Goal: Transaction & Acquisition: Purchase product/service

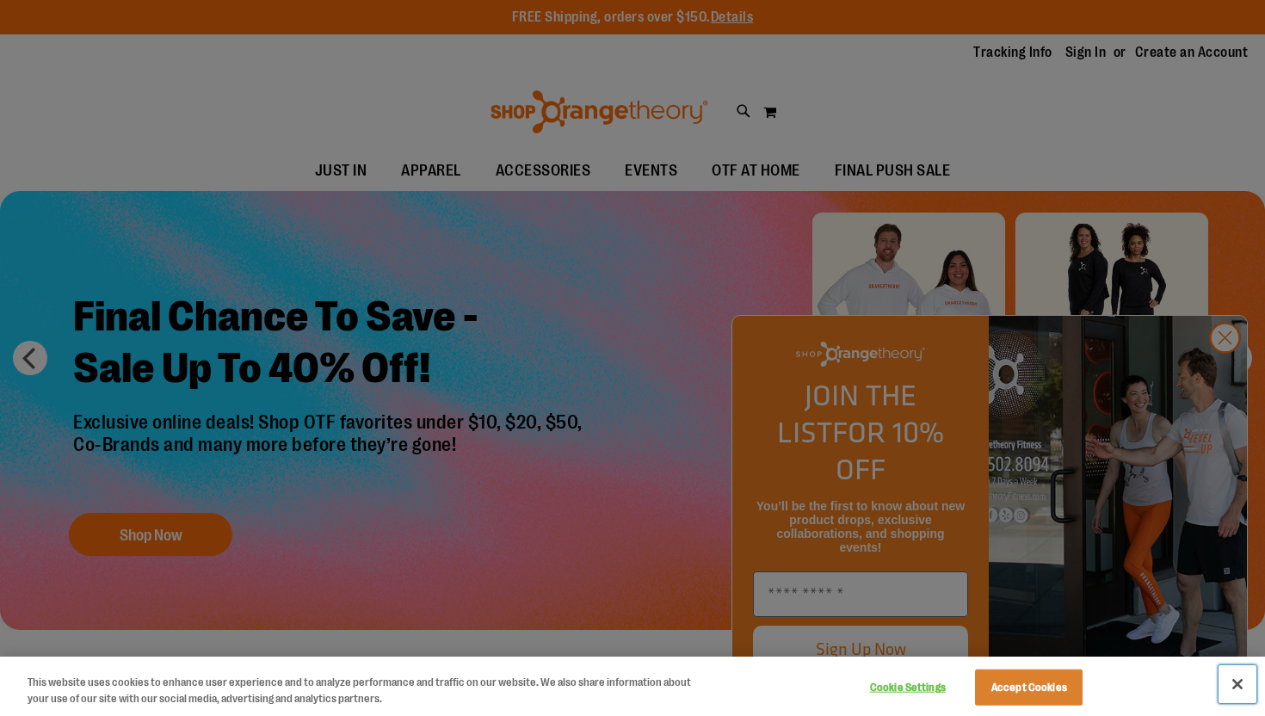
click at [1236, 676] on button "Close" at bounding box center [1238, 684] width 38 height 38
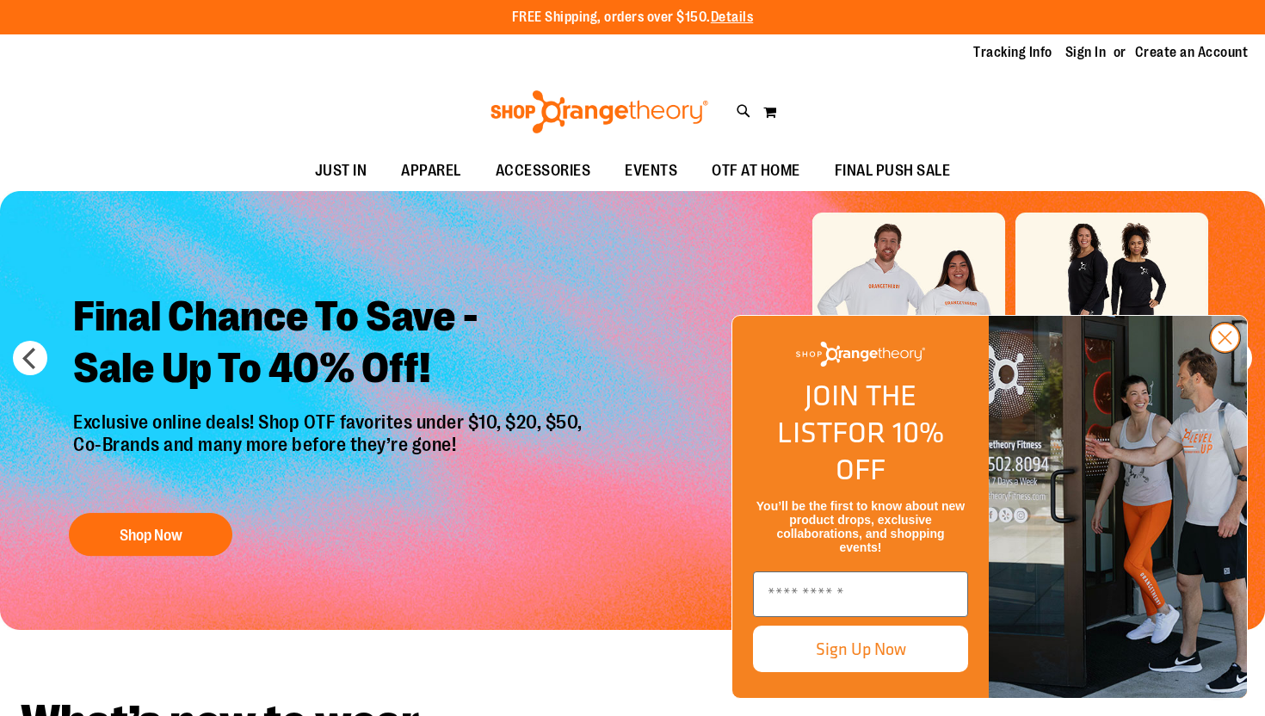
click at [1223, 352] on circle "Close dialog" at bounding box center [1225, 338] width 28 height 28
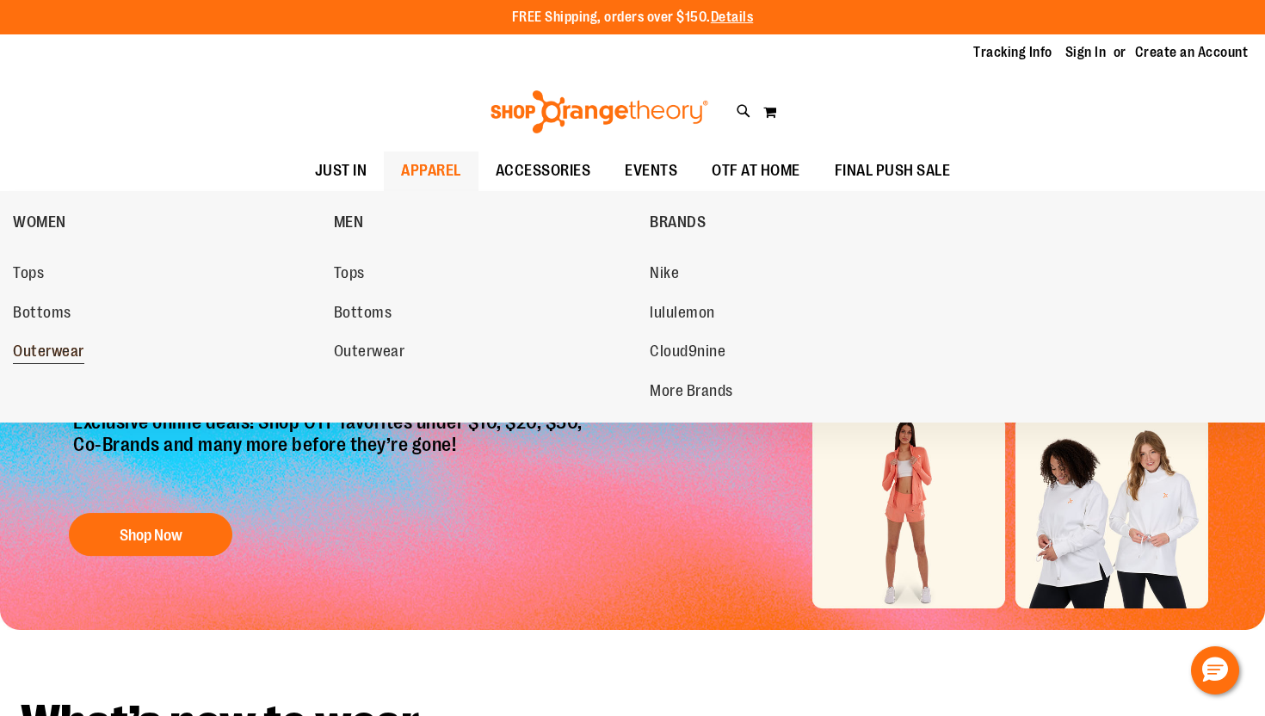
click at [34, 346] on span "Outerwear" at bounding box center [48, 354] width 71 height 22
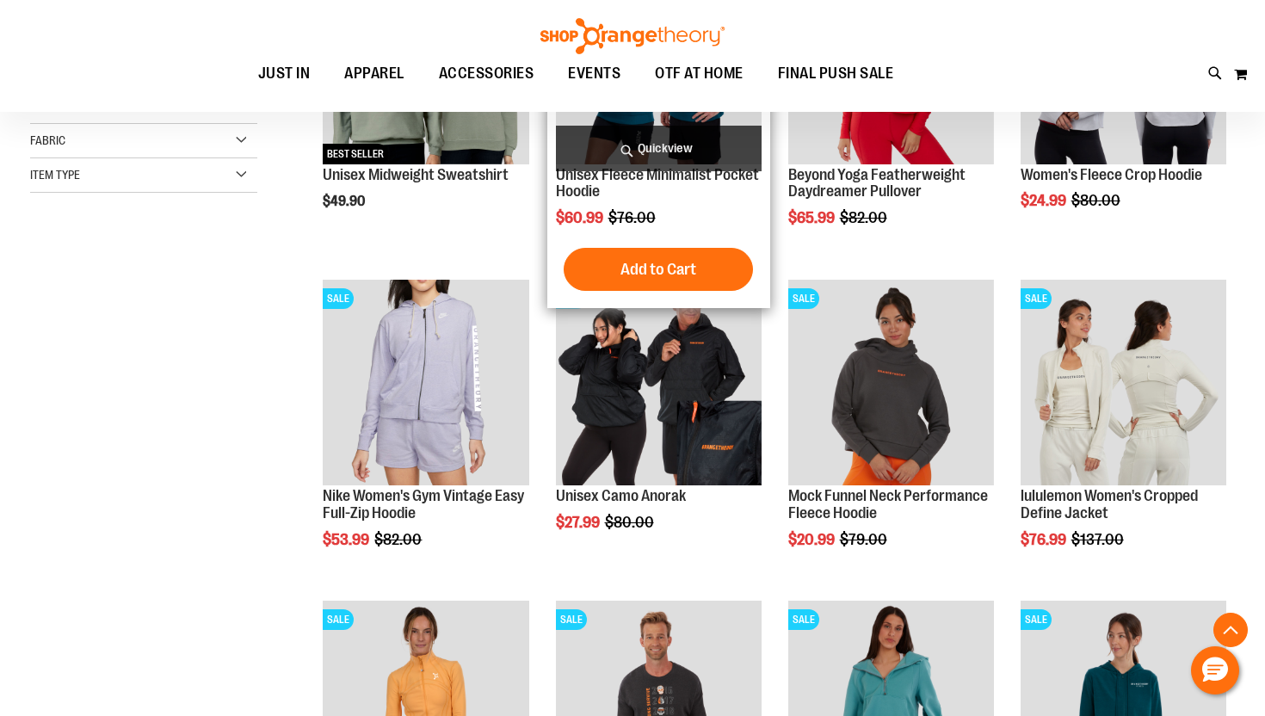
scroll to position [396, 0]
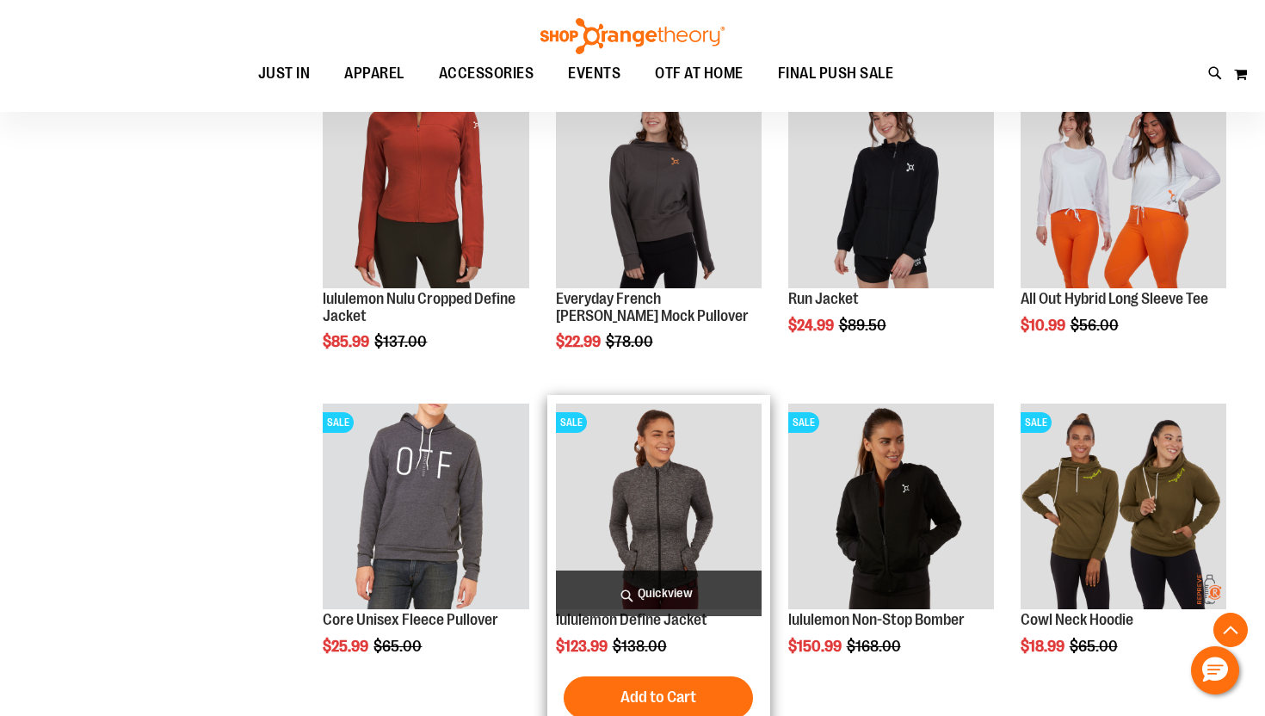
scroll to position [1237, 0]
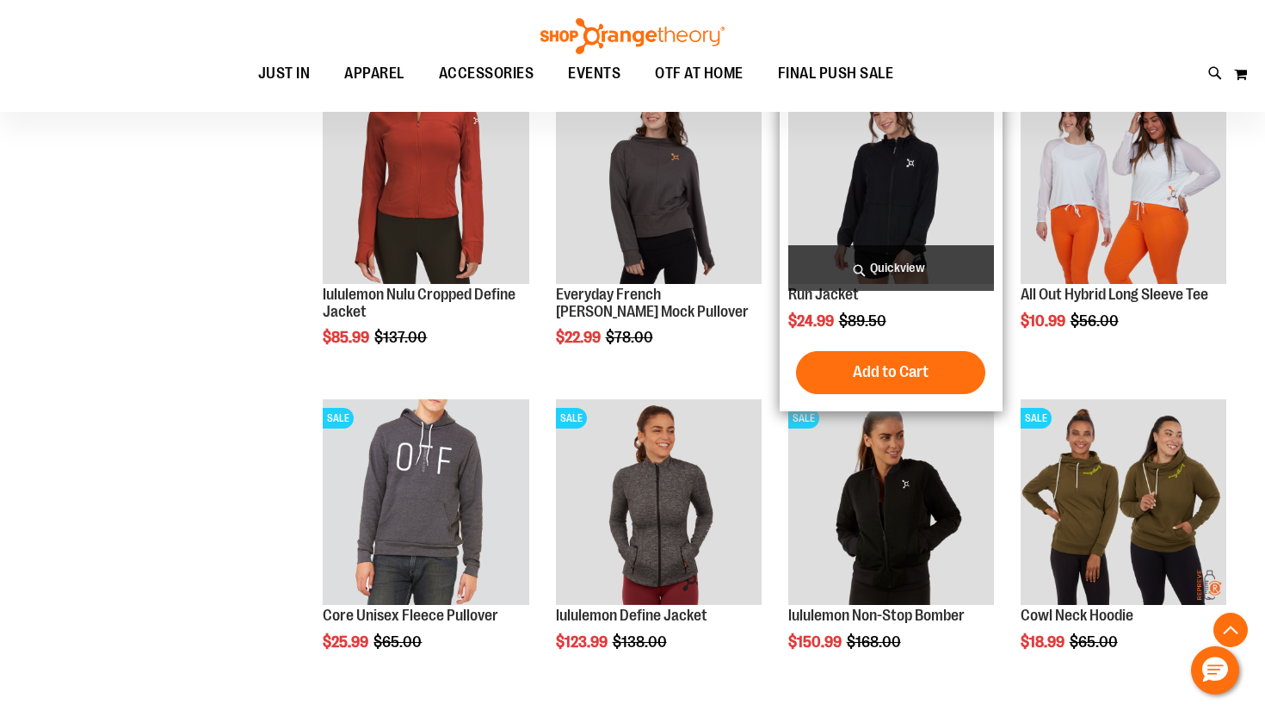
click at [856, 273] on span "Quickview" at bounding box center [891, 268] width 206 height 46
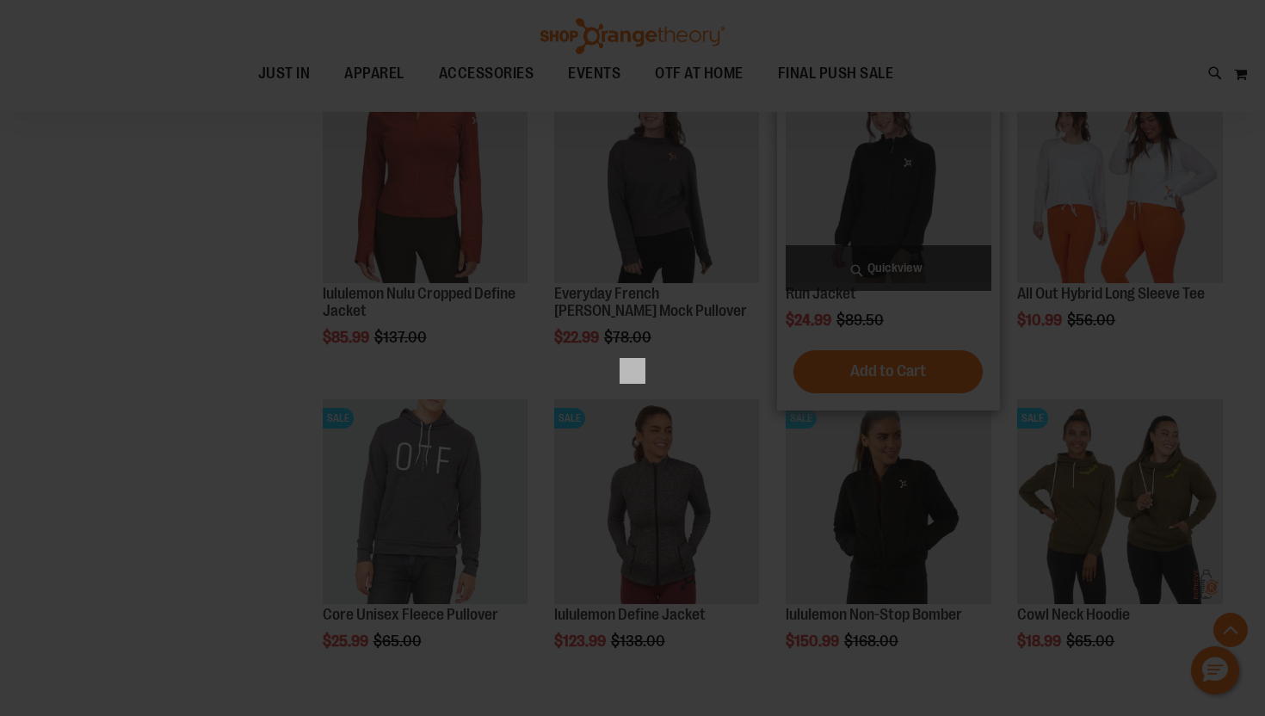
scroll to position [0, 0]
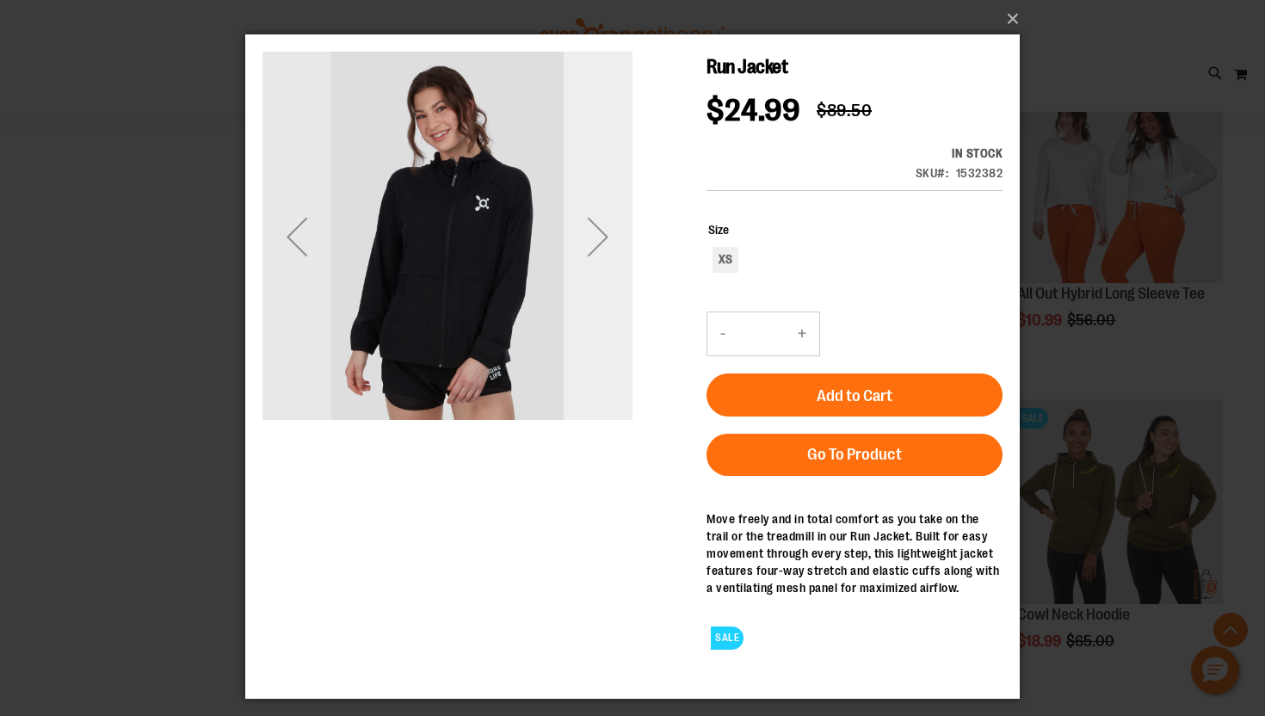
click at [594, 238] on div "Next" at bounding box center [598, 236] width 69 height 69
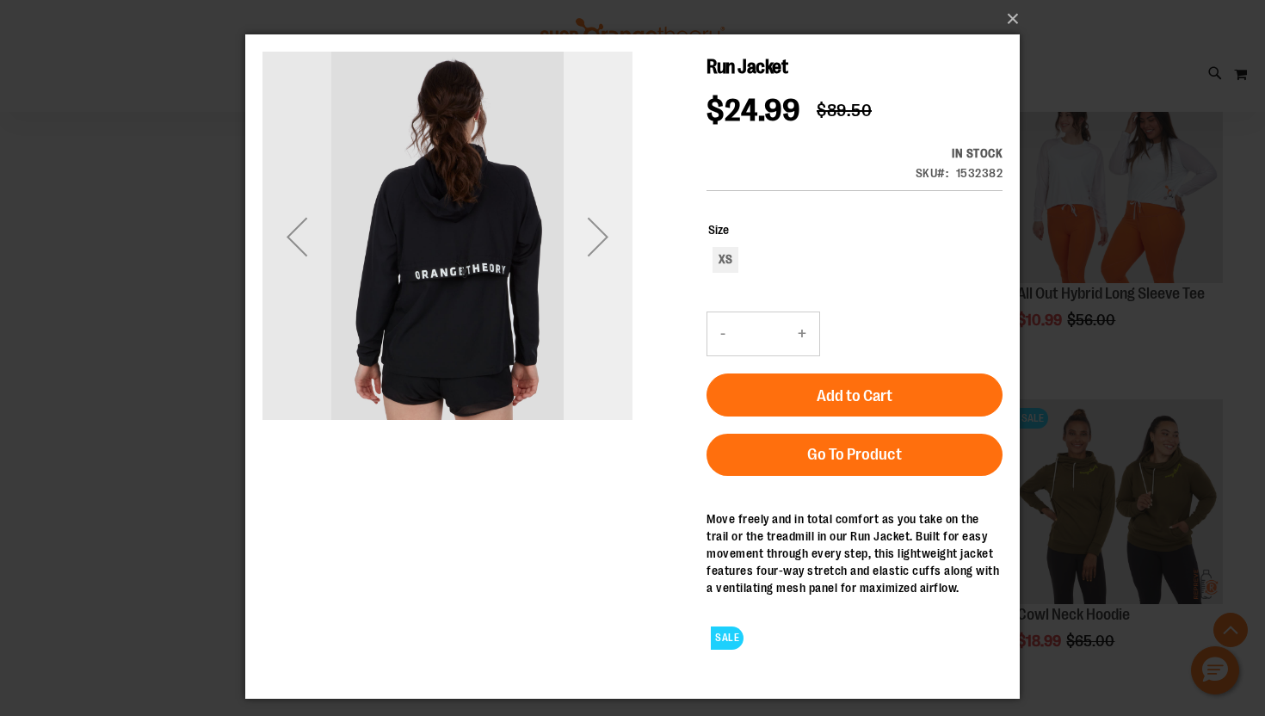
click at [594, 238] on div "Next" at bounding box center [598, 236] width 69 height 69
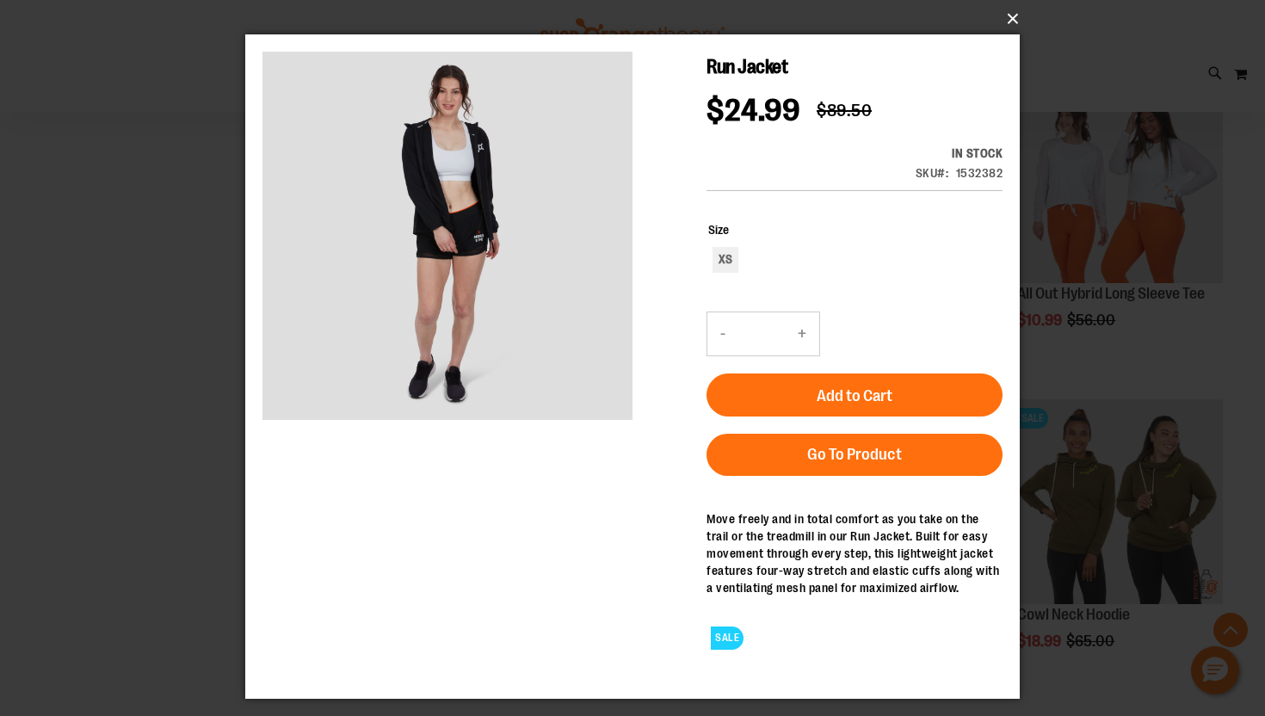
click at [1011, 20] on button "×" at bounding box center [637, 19] width 775 height 38
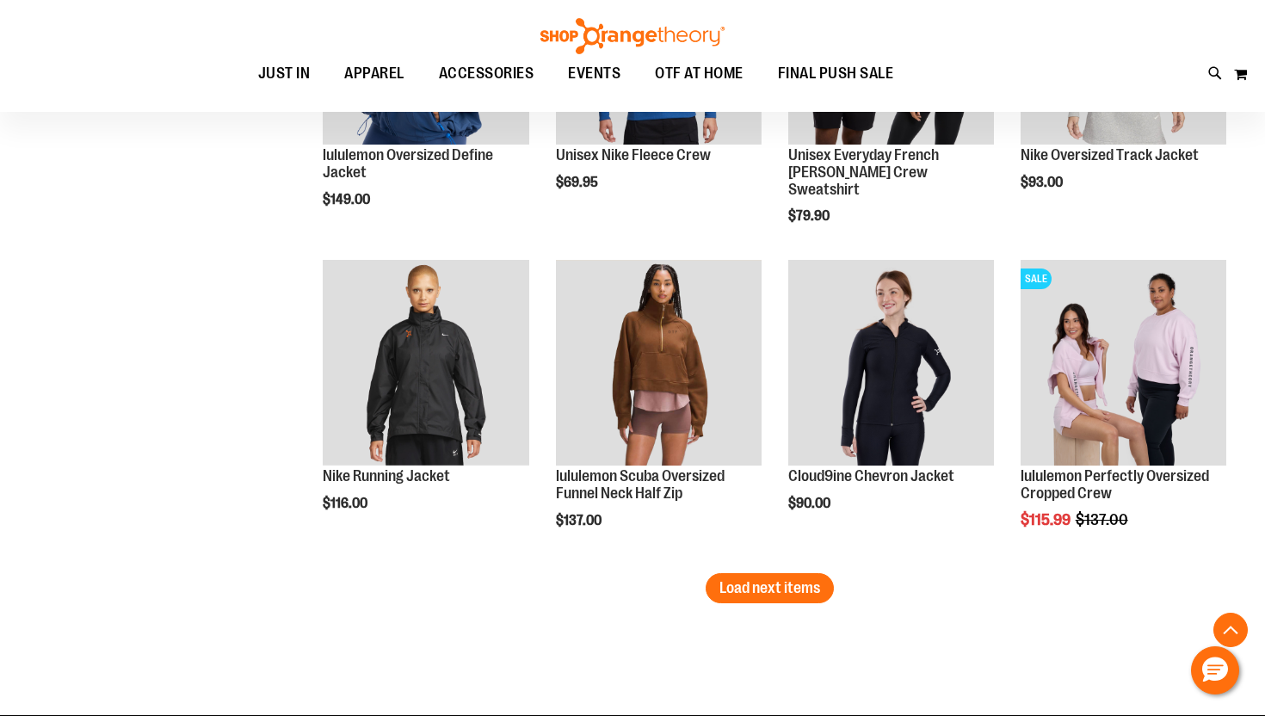
scroll to position [2670, 0]
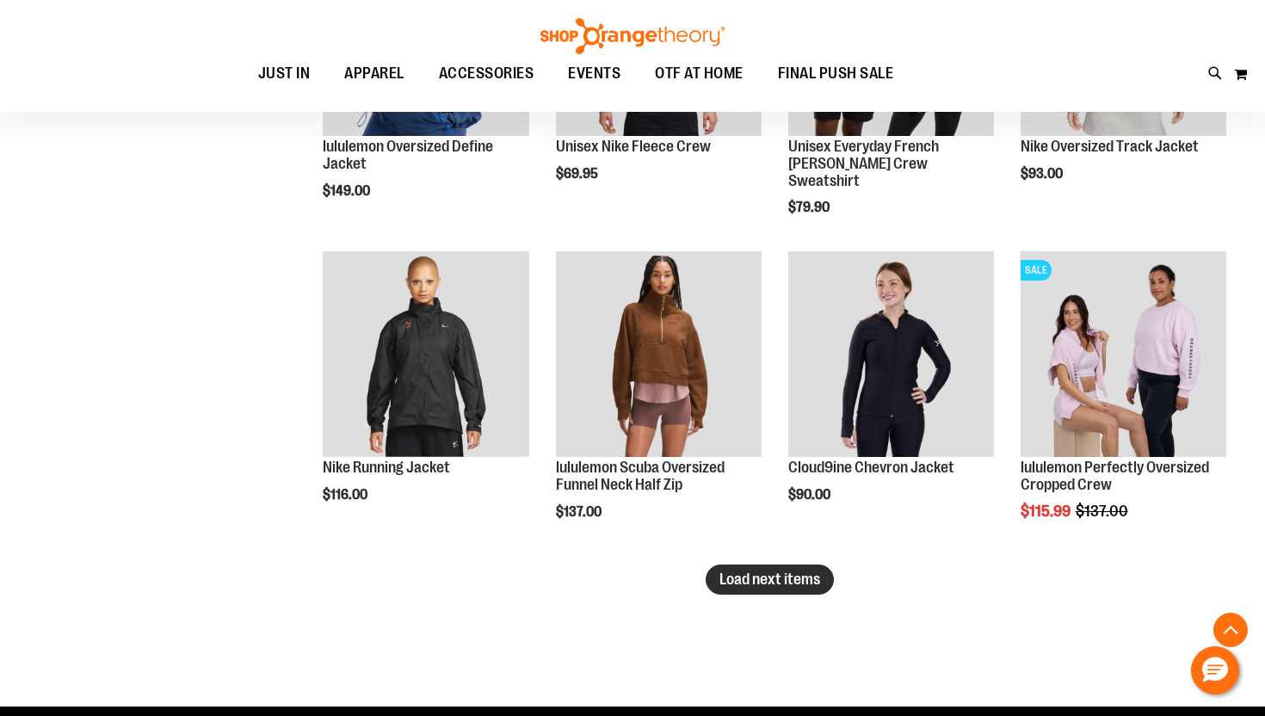
click at [745, 577] on span "Load next items" at bounding box center [770, 579] width 101 height 17
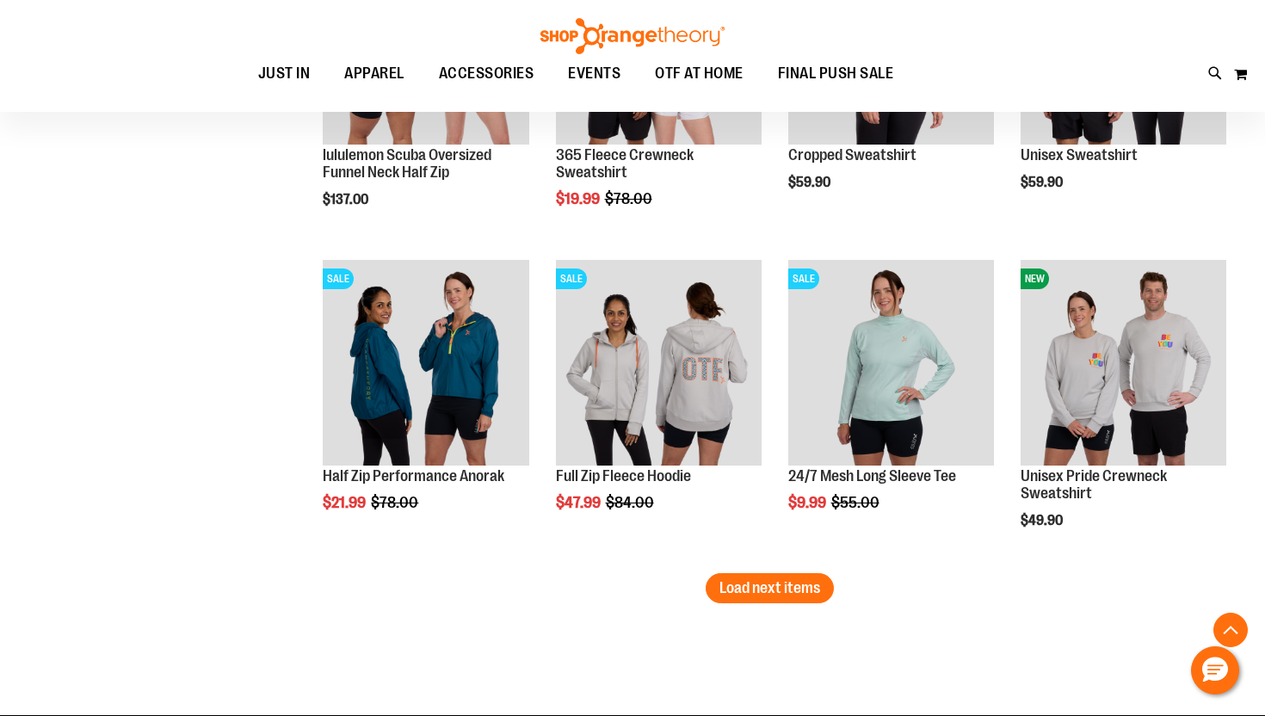
scroll to position [3626, 0]
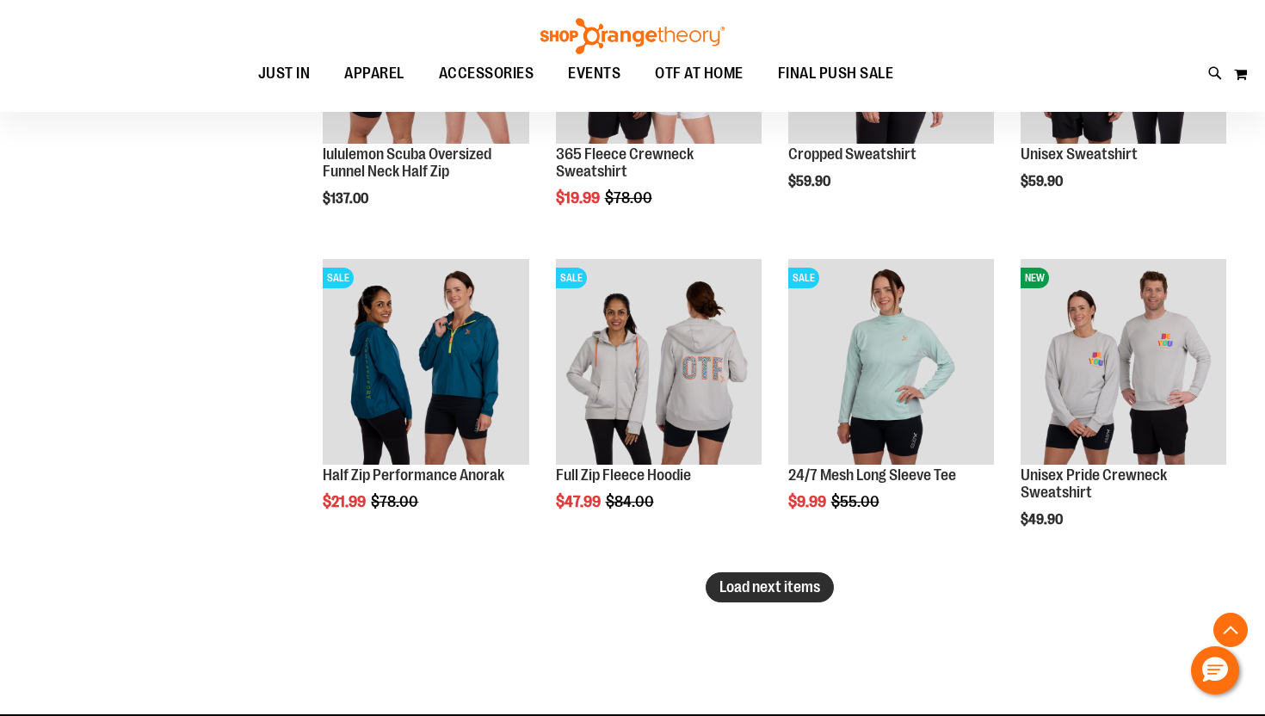
click at [773, 583] on span "Load next items" at bounding box center [770, 586] width 101 height 17
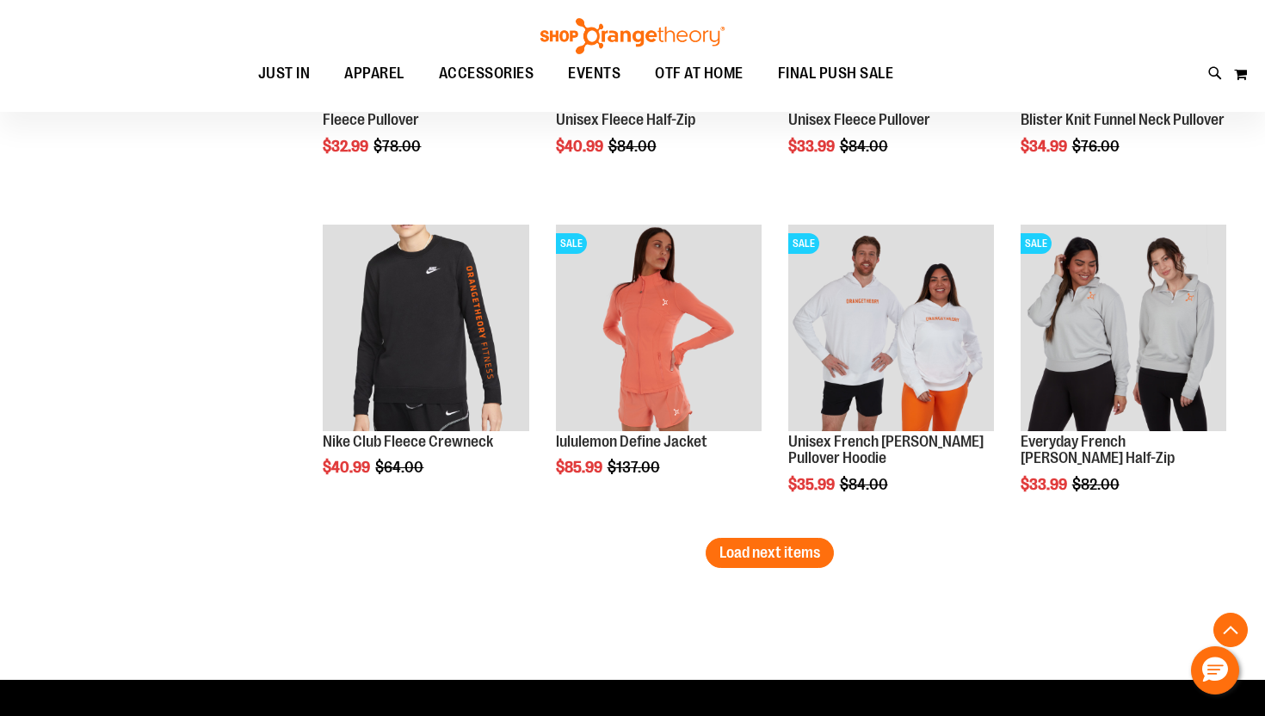
scroll to position [4631, 0]
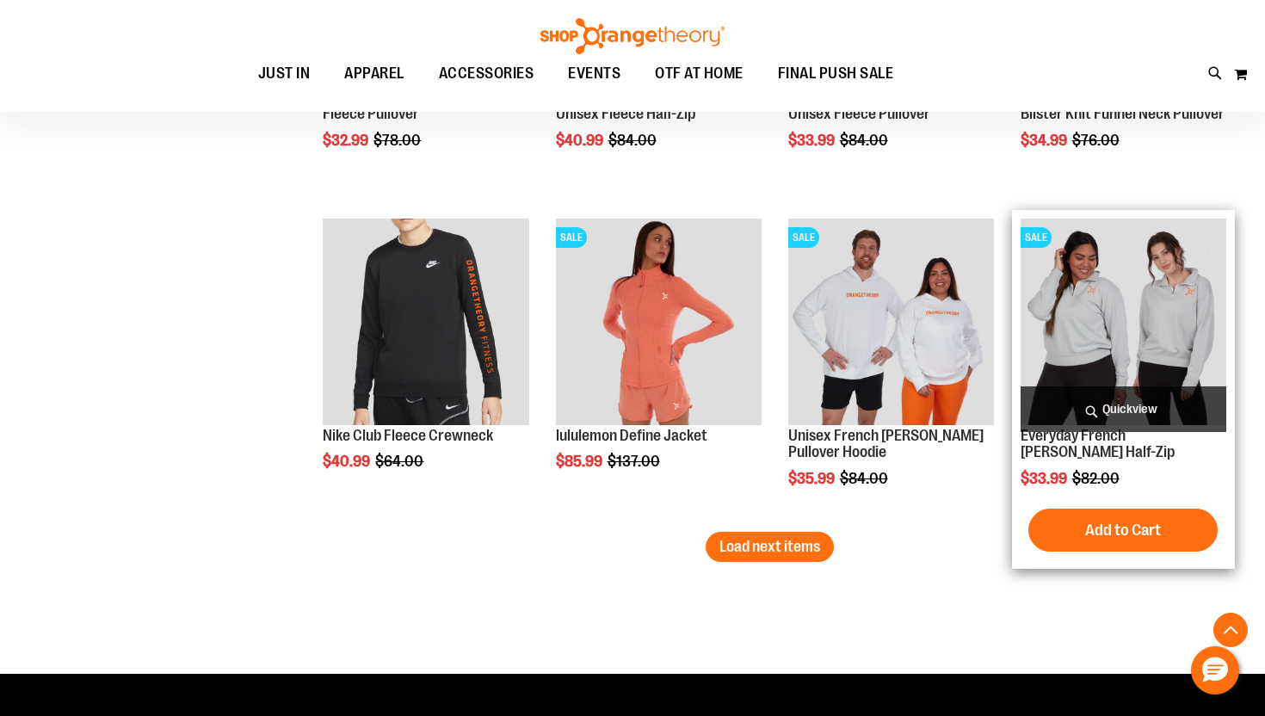
click at [1079, 400] on span "Quickview" at bounding box center [1124, 409] width 206 height 46
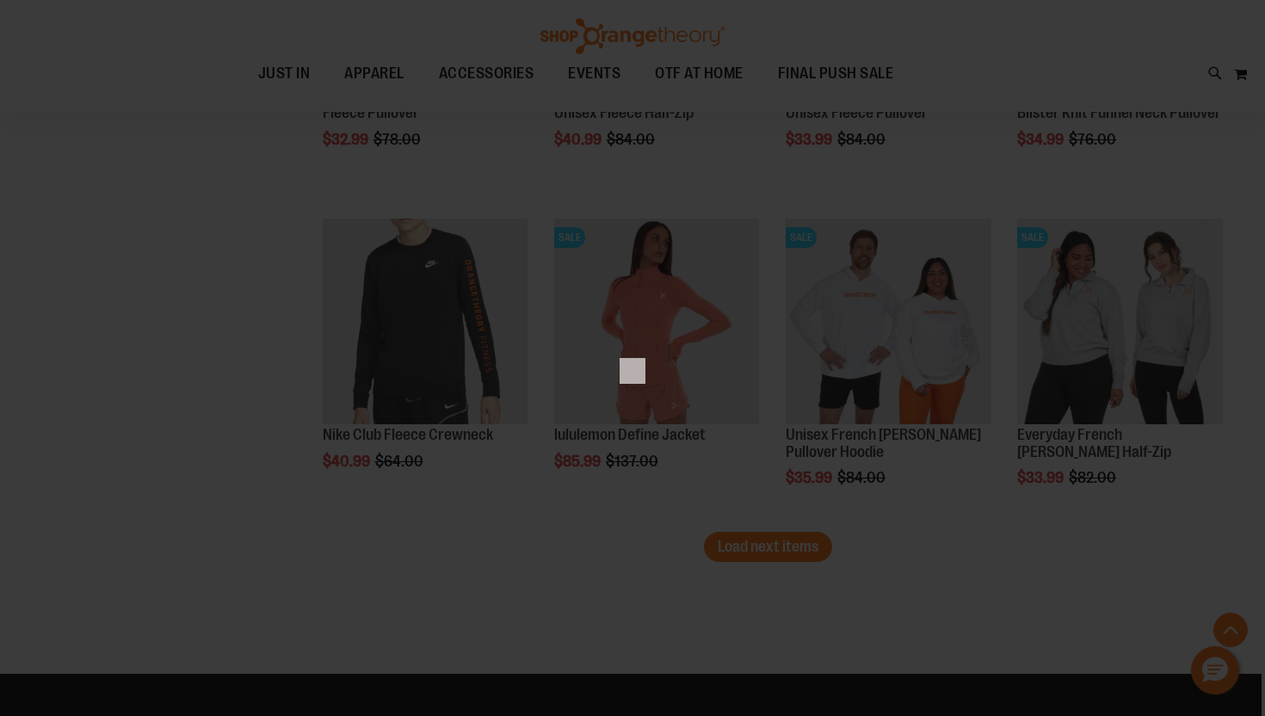
scroll to position [0, 0]
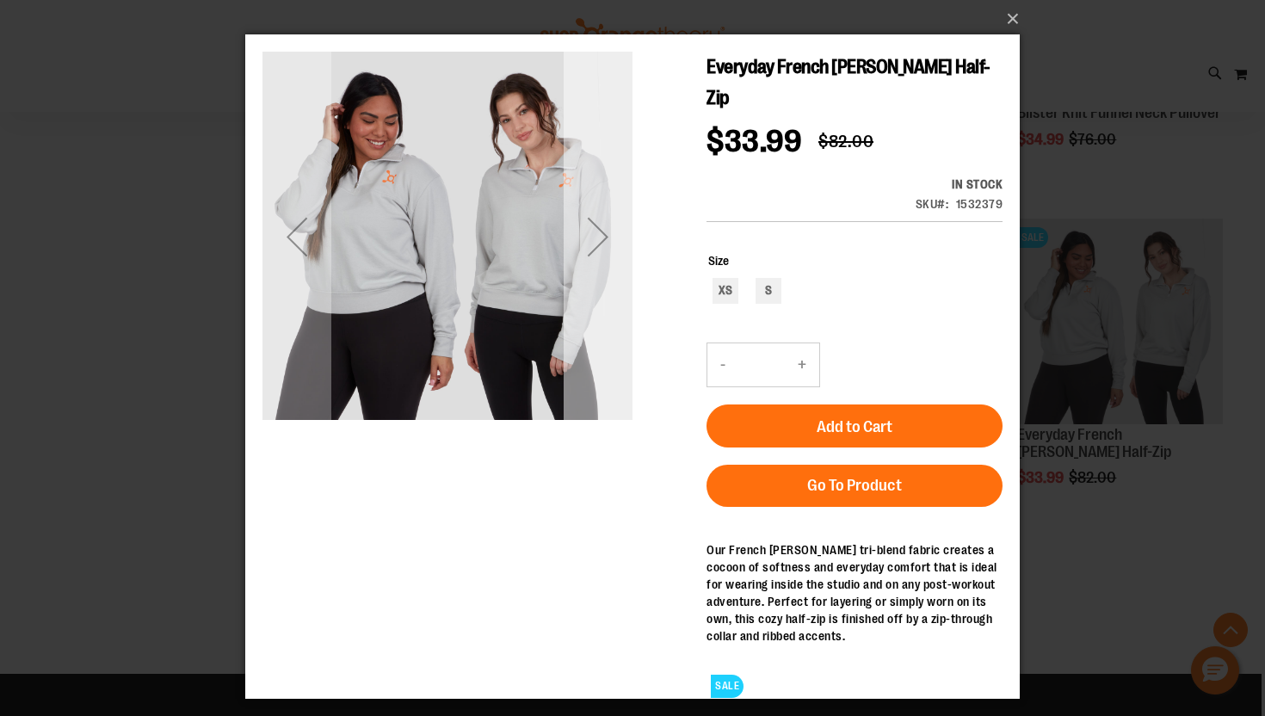
click at [595, 258] on div "Next" at bounding box center [598, 236] width 69 height 69
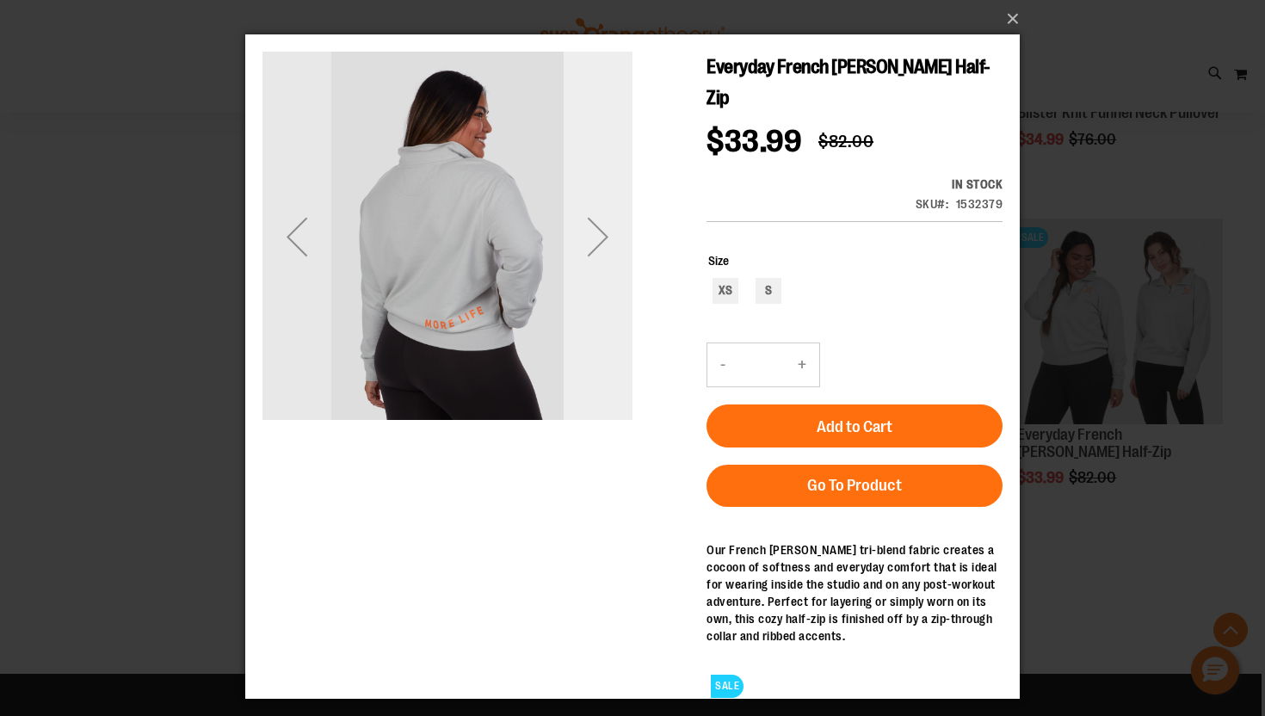
click at [600, 242] on div "Next" at bounding box center [598, 236] width 69 height 69
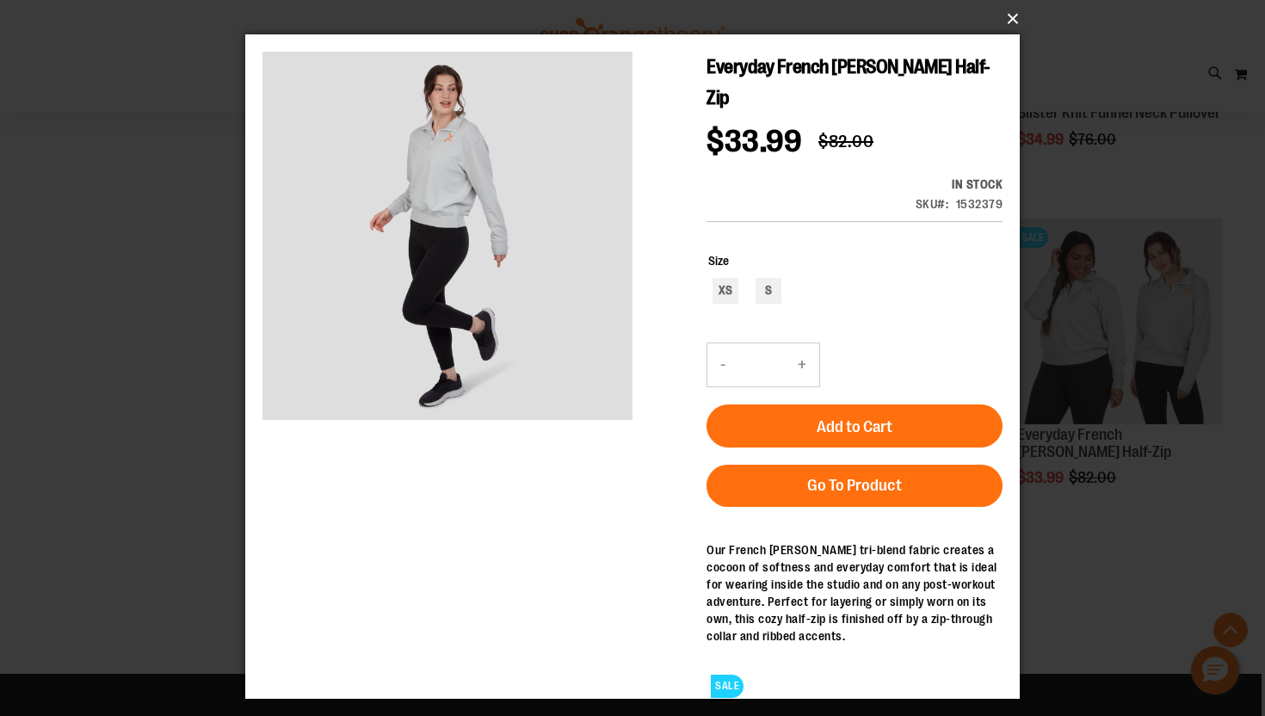
click at [1004, 21] on button "×" at bounding box center [637, 19] width 775 height 38
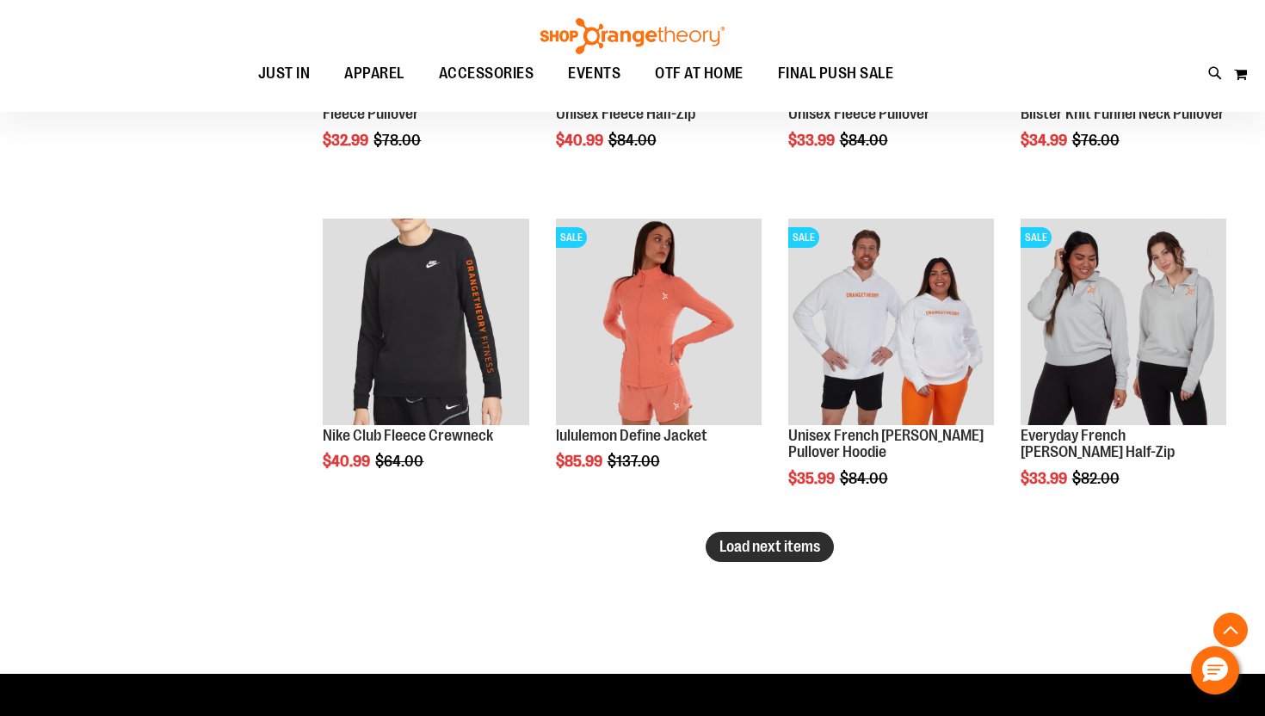
click at [791, 544] on span "Load next items" at bounding box center [770, 546] width 101 height 17
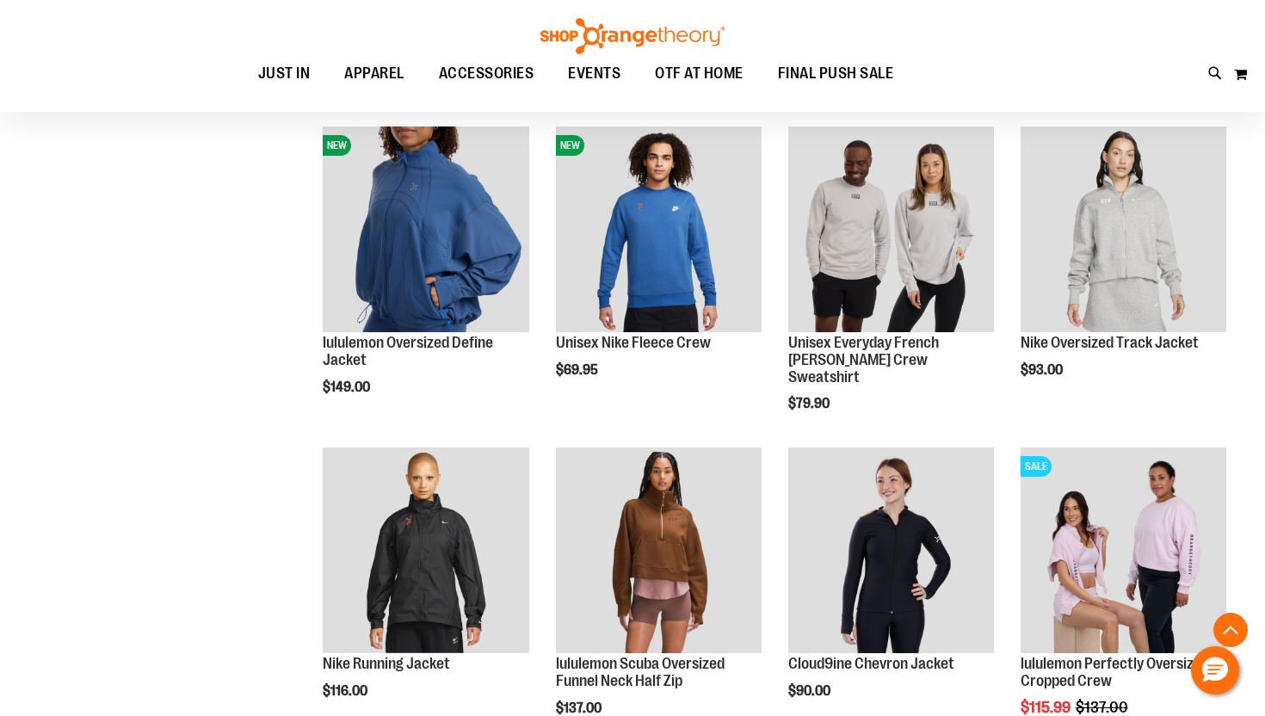
scroll to position [260, 0]
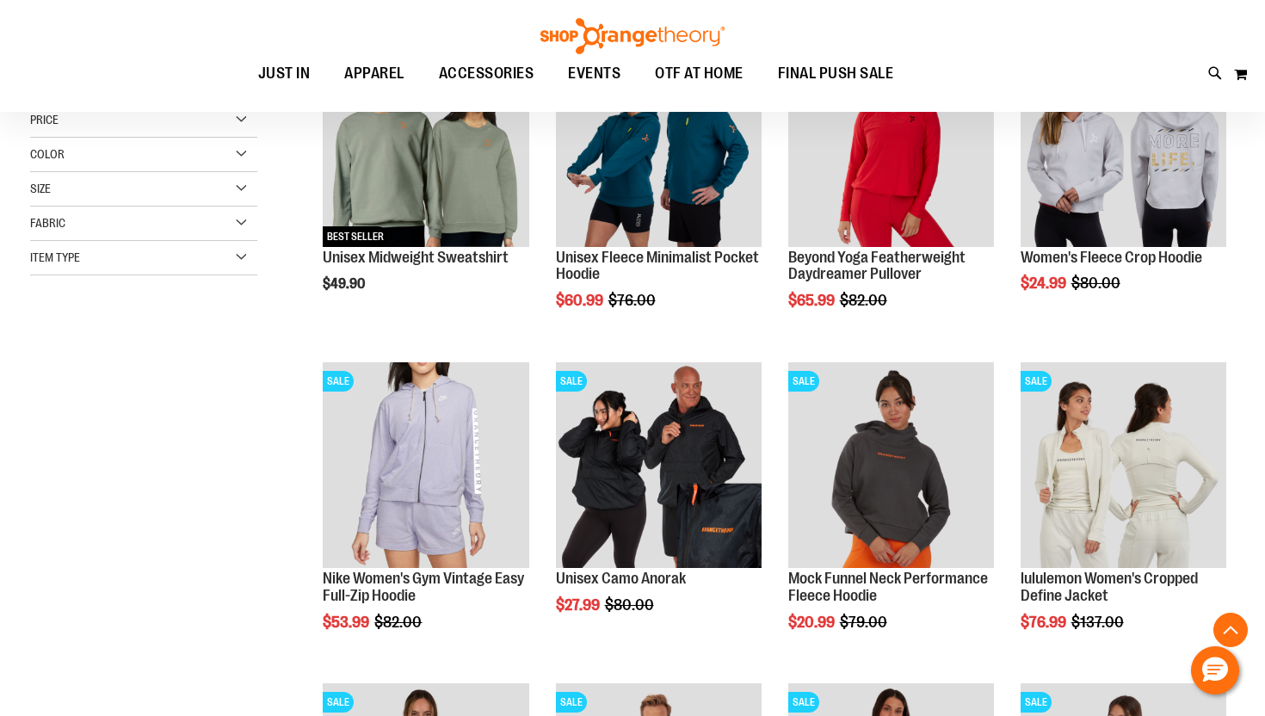
scroll to position [314, 0]
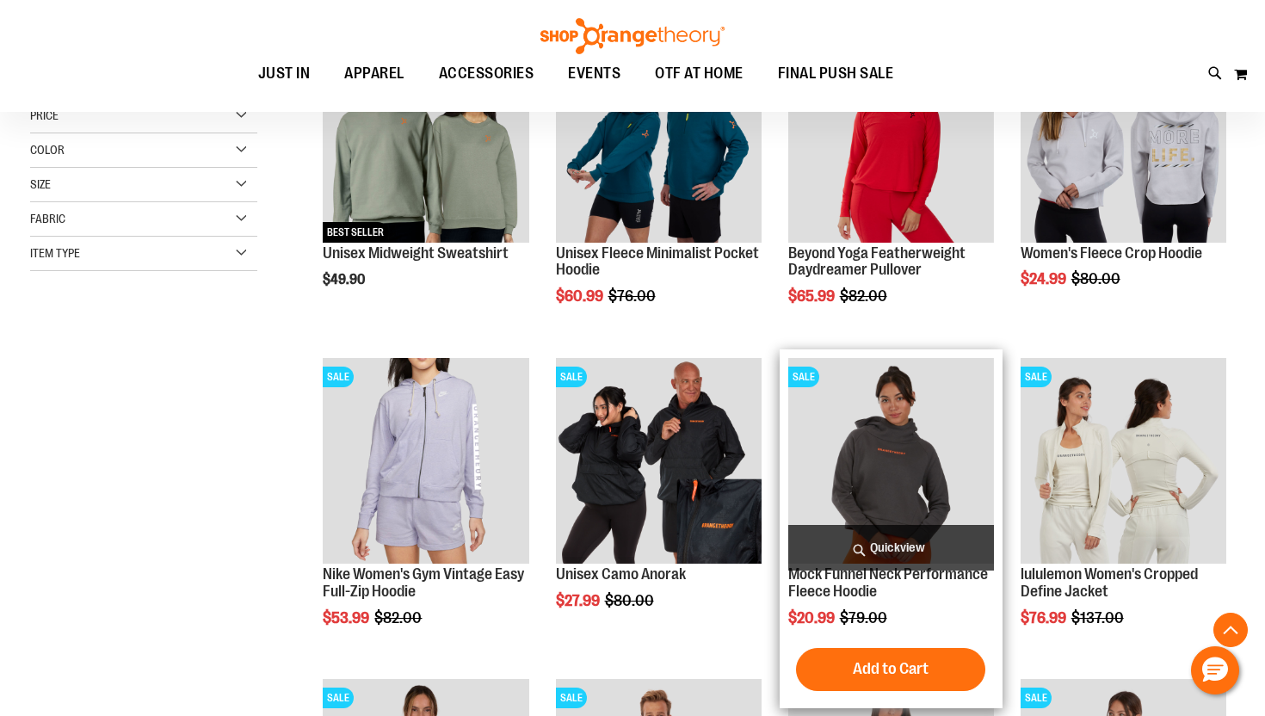
click at [877, 547] on span "Quickview" at bounding box center [891, 548] width 206 height 46
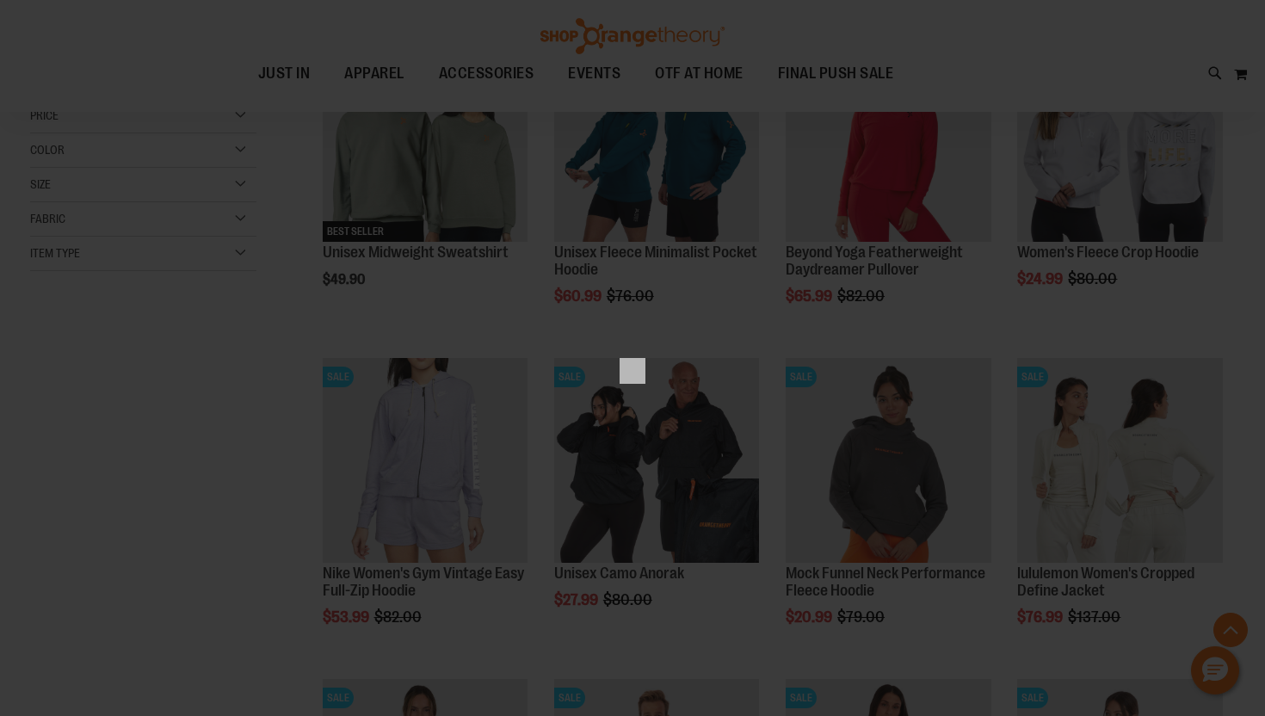
scroll to position [0, 0]
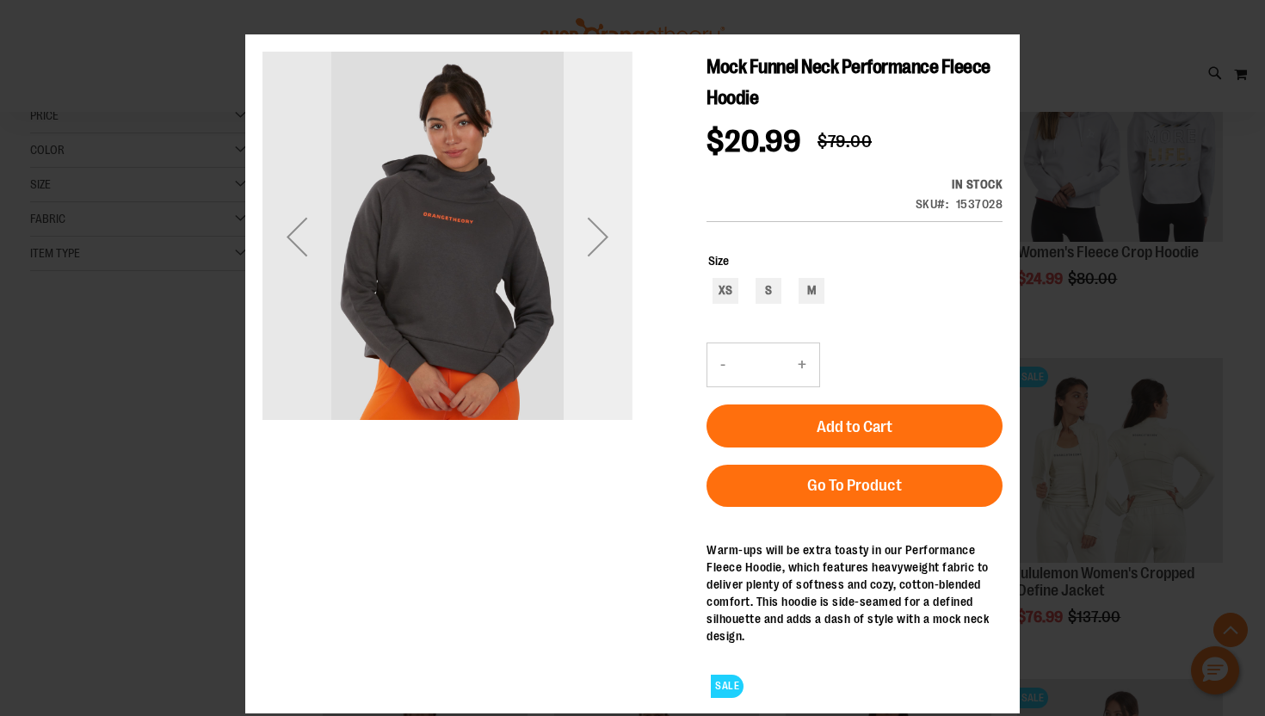
click at [591, 293] on div "Next" at bounding box center [598, 237] width 69 height 370
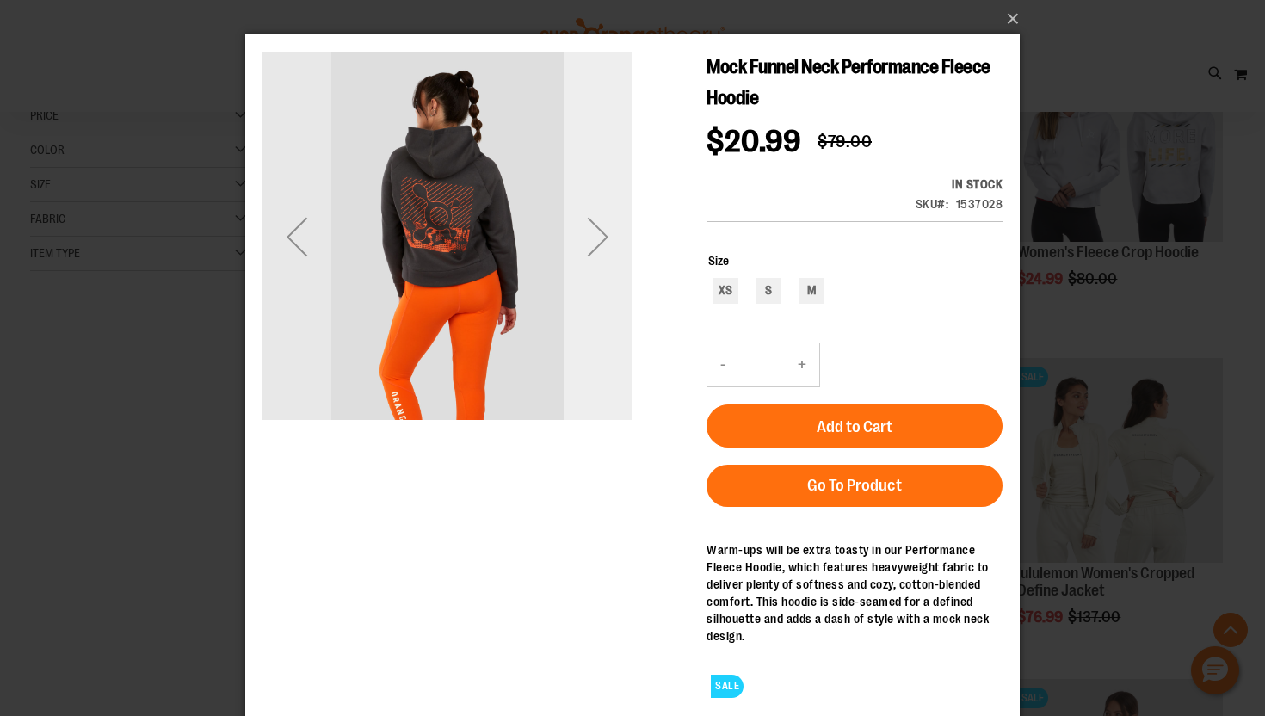
click at [604, 233] on div "Next" at bounding box center [598, 236] width 69 height 69
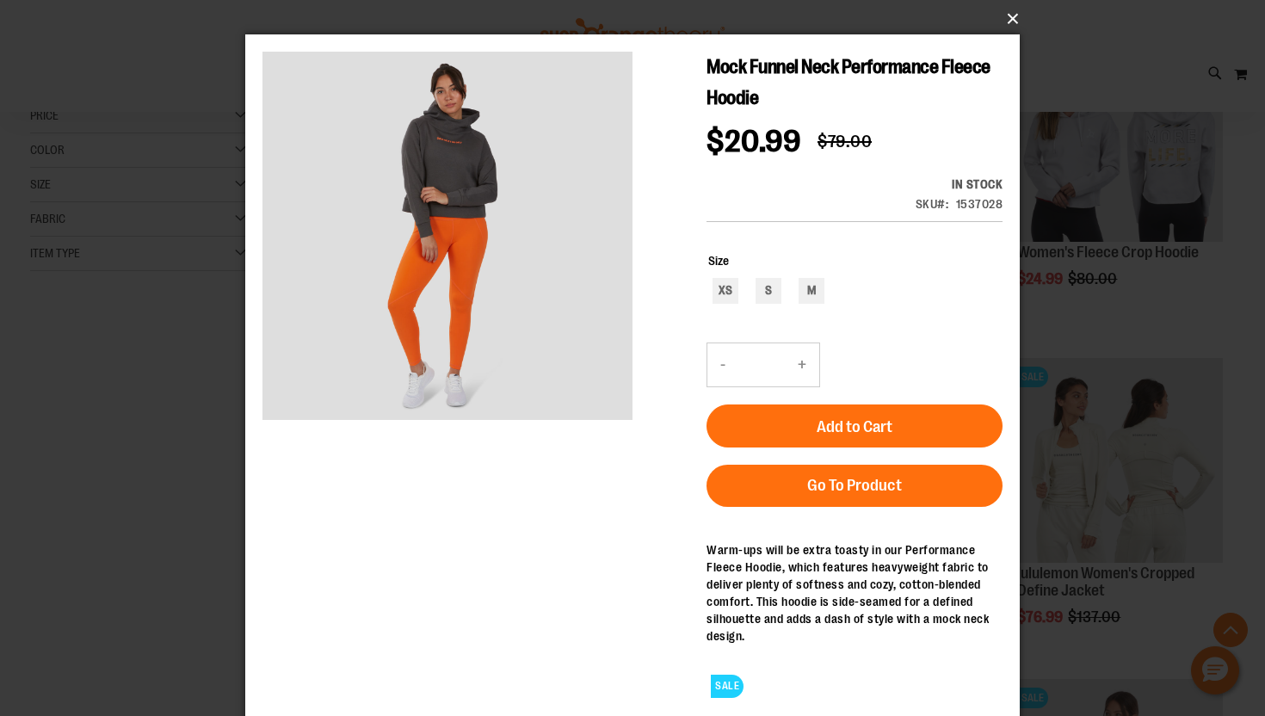
click at [1009, 13] on button "×" at bounding box center [637, 19] width 775 height 38
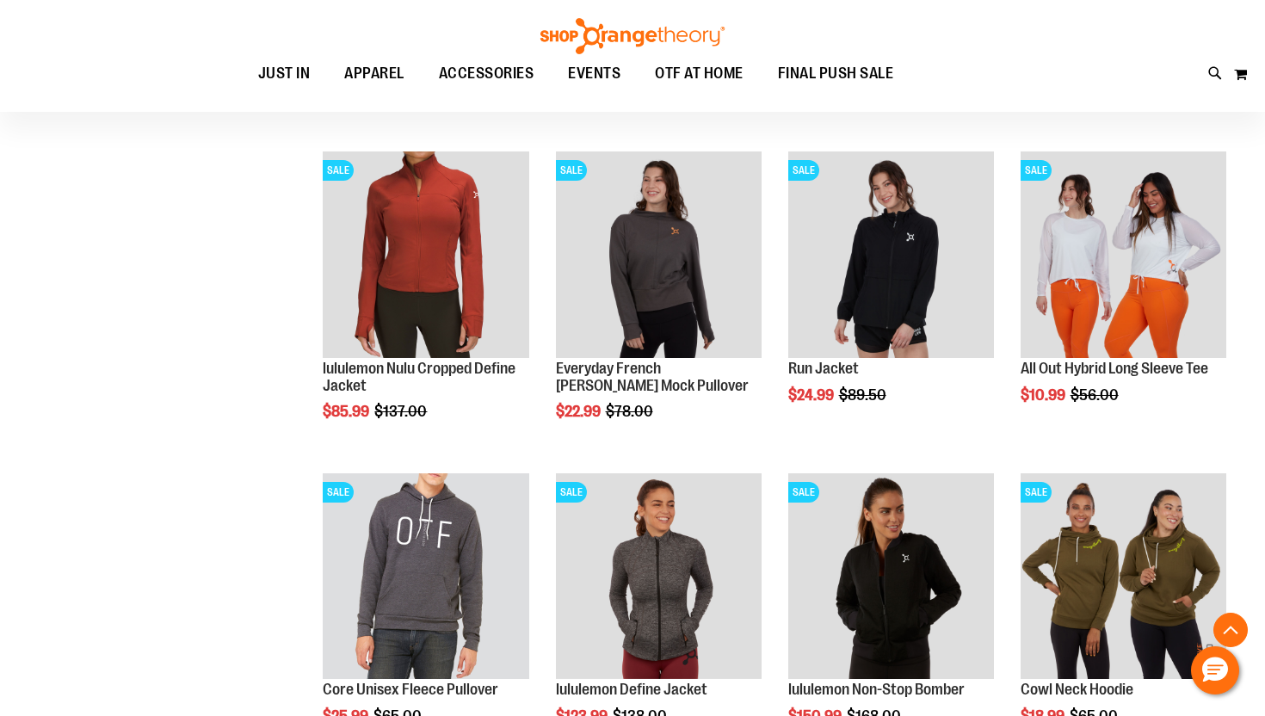
scroll to position [1173, 0]
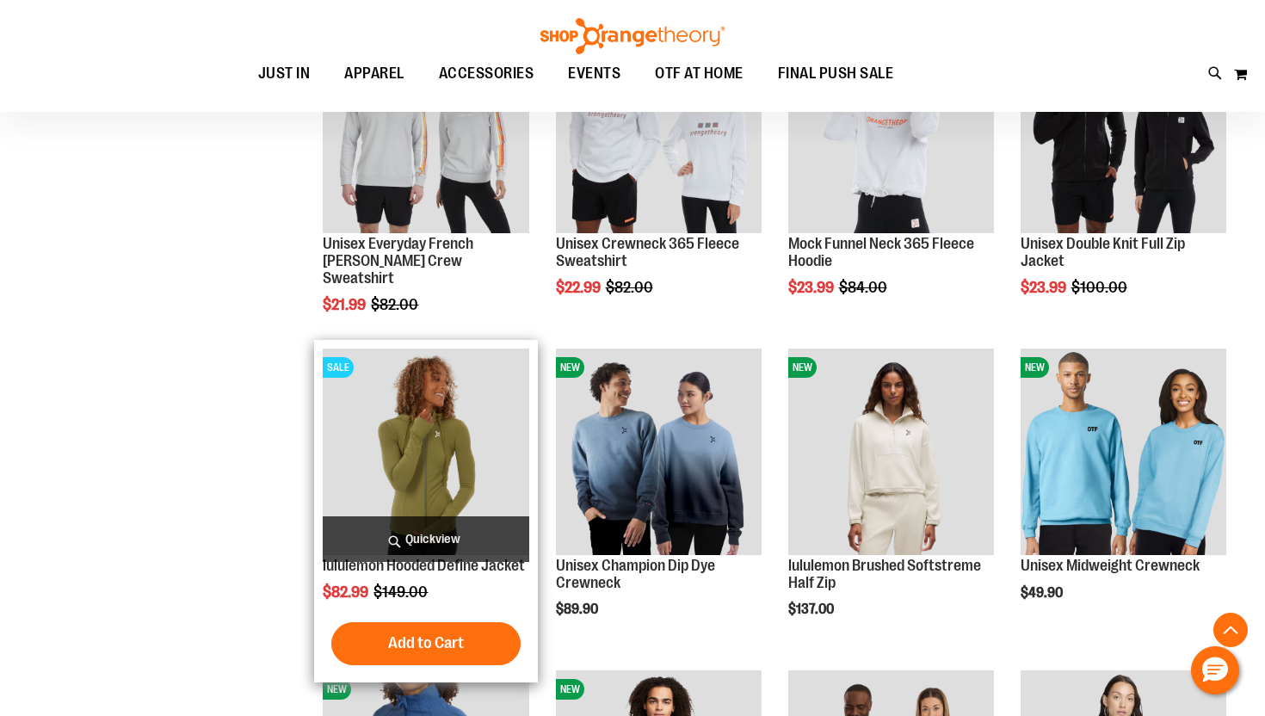
scroll to position [1933, 0]
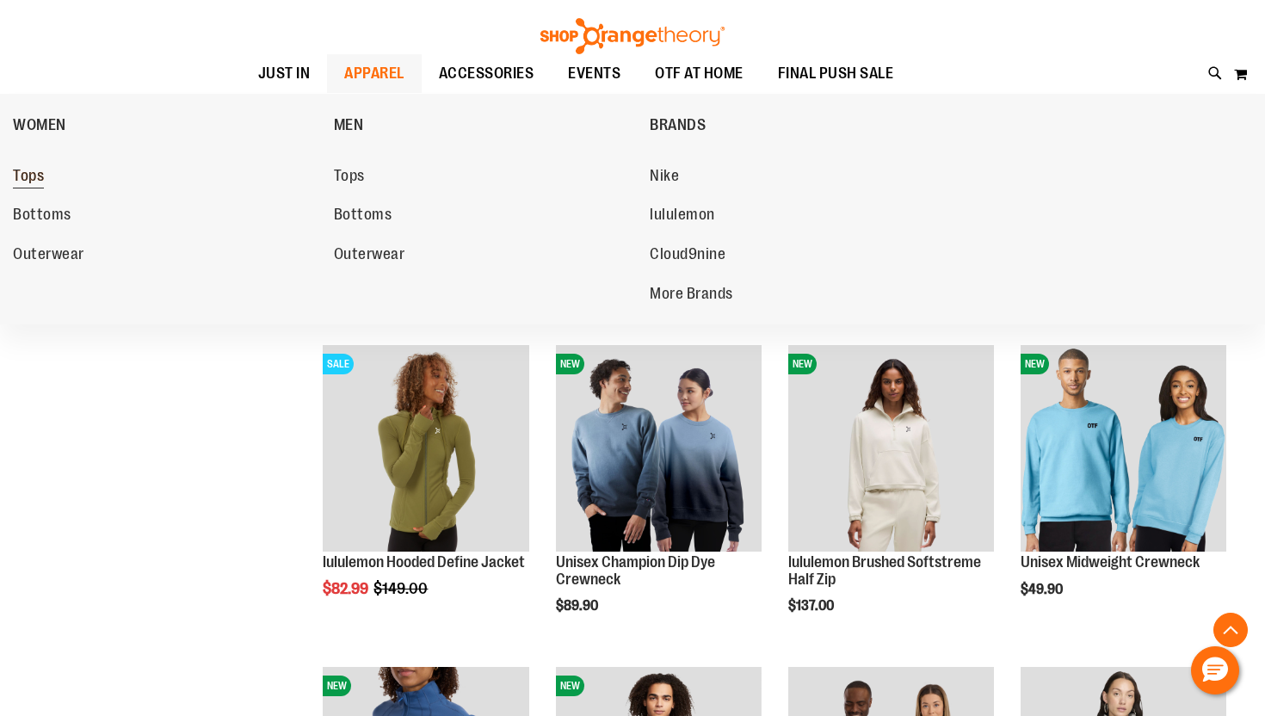
click at [19, 177] on span "Tops" at bounding box center [28, 178] width 31 height 22
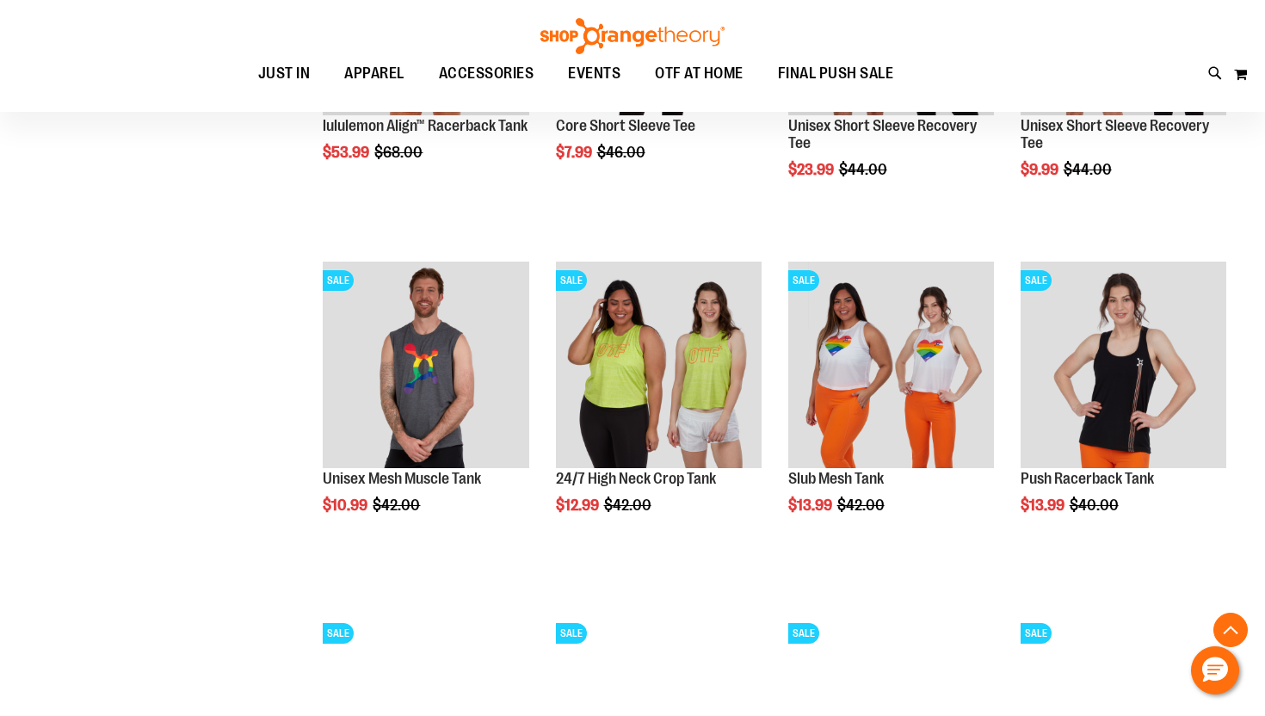
scroll to position [1503, 0]
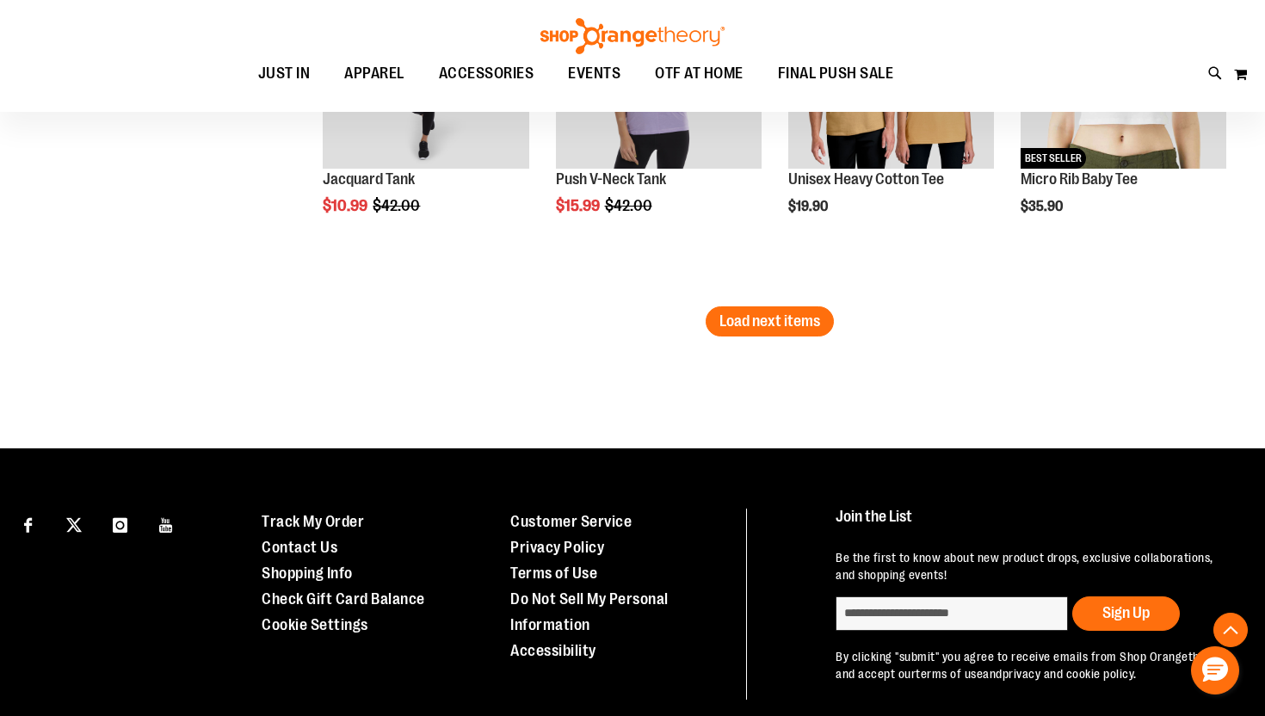
scroll to position [3208, 0]
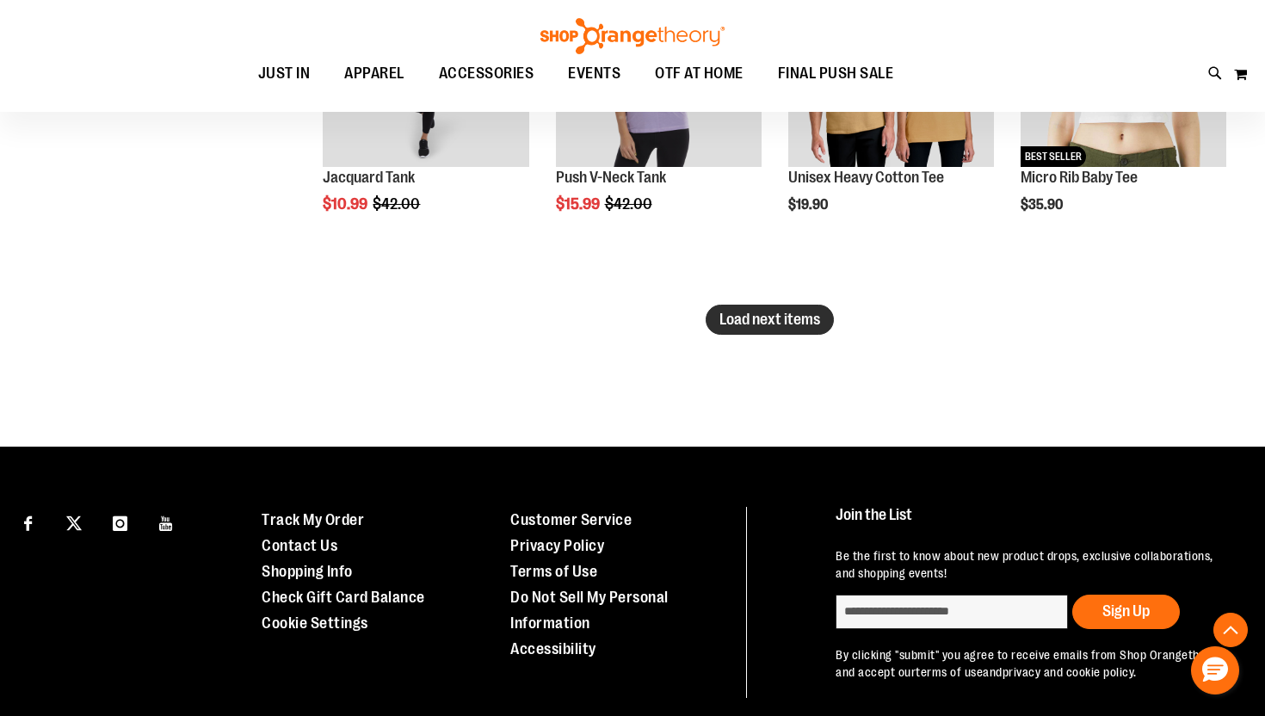
click at [773, 312] on span "Load next items" at bounding box center [770, 319] width 101 height 17
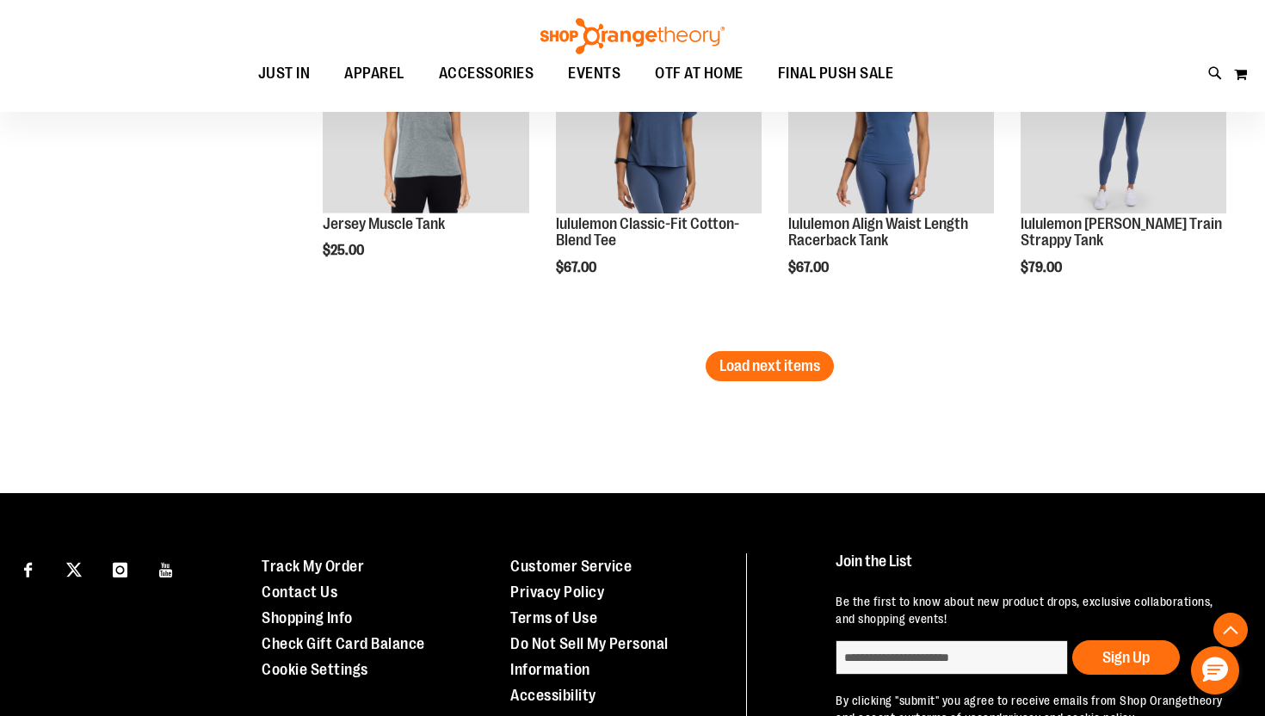
scroll to position [4189, 0]
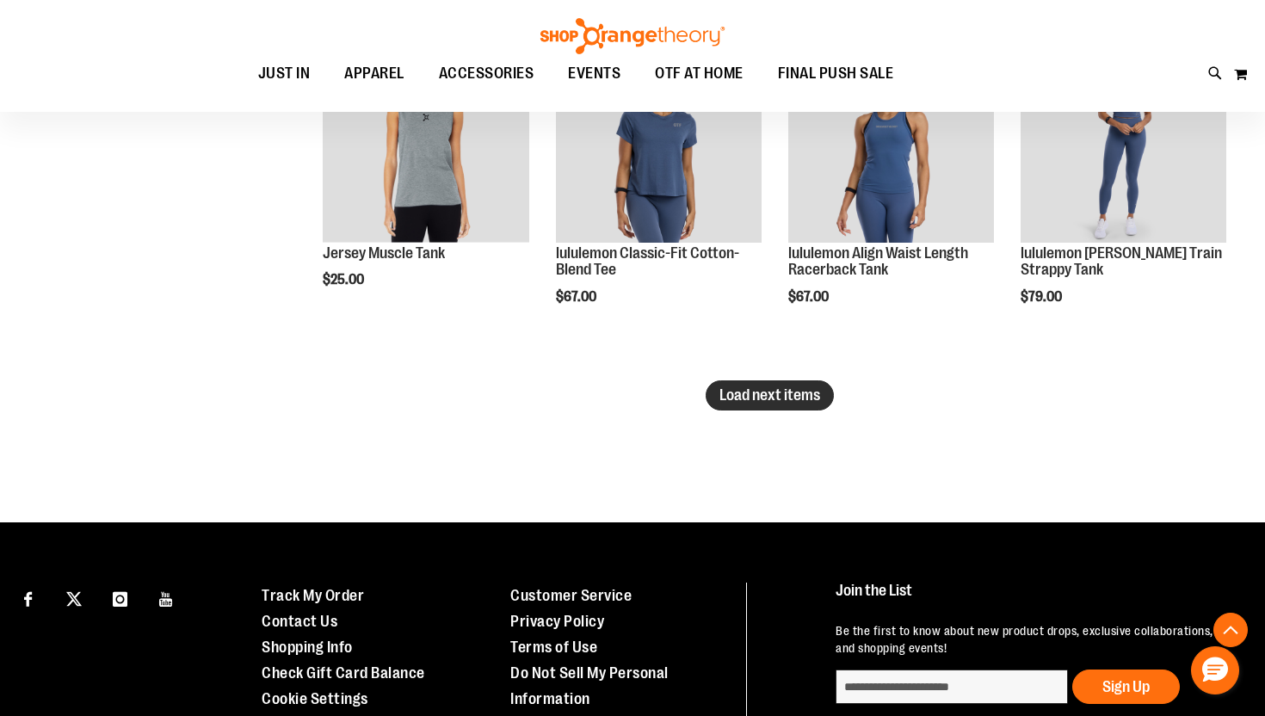
click at [820, 397] on span "Load next items" at bounding box center [770, 394] width 101 height 17
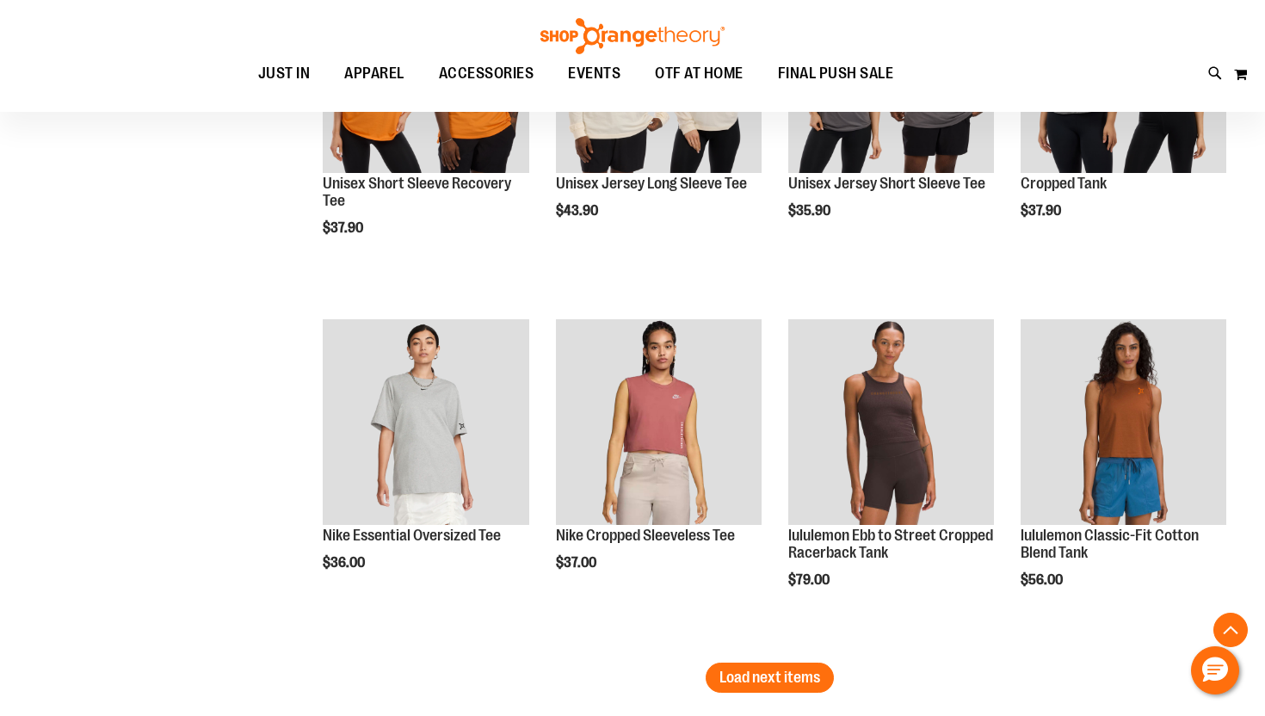
scroll to position [4966, 0]
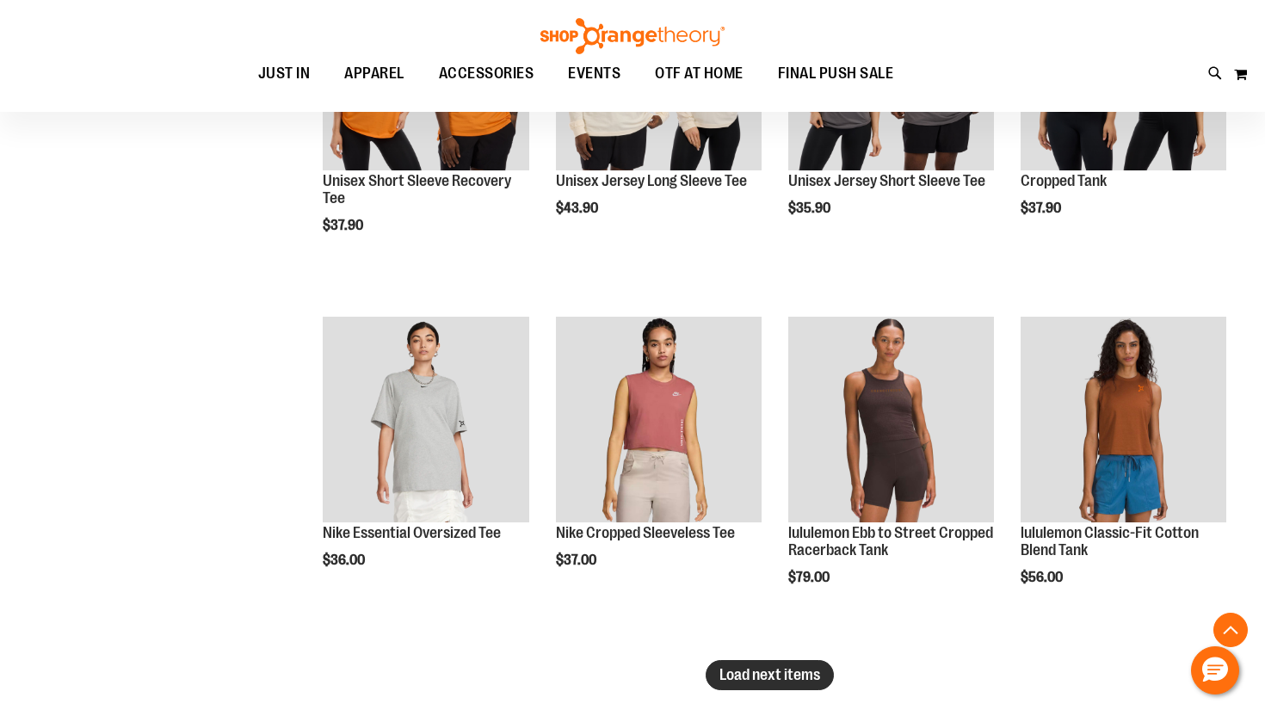
click at [751, 667] on span "Load next items" at bounding box center [770, 674] width 101 height 17
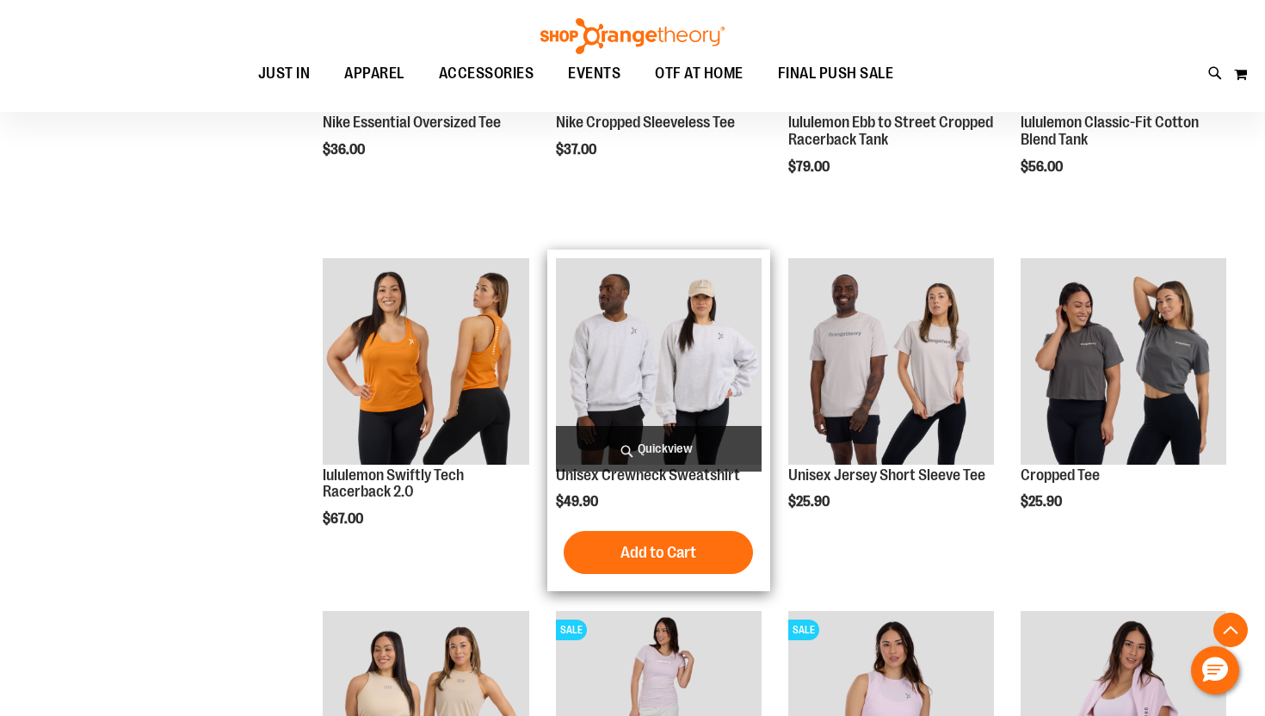
scroll to position [5363, 0]
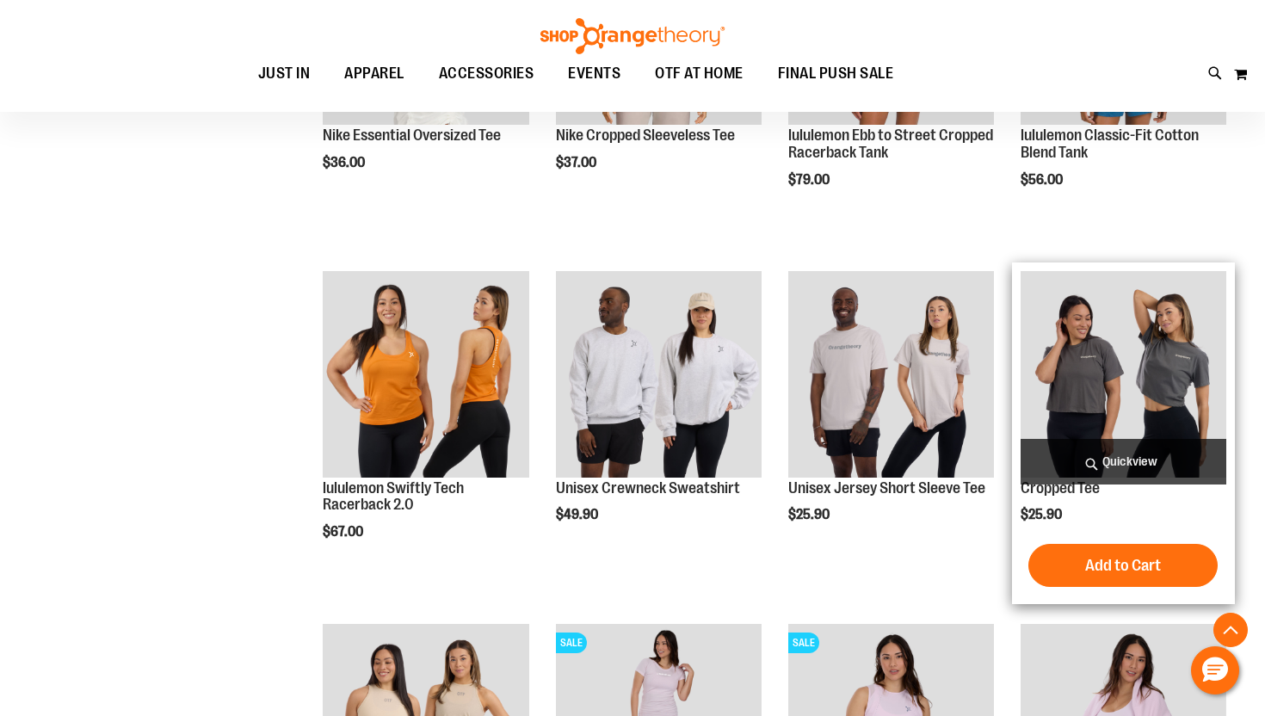
click at [1128, 452] on span "Quickview" at bounding box center [1124, 462] width 206 height 46
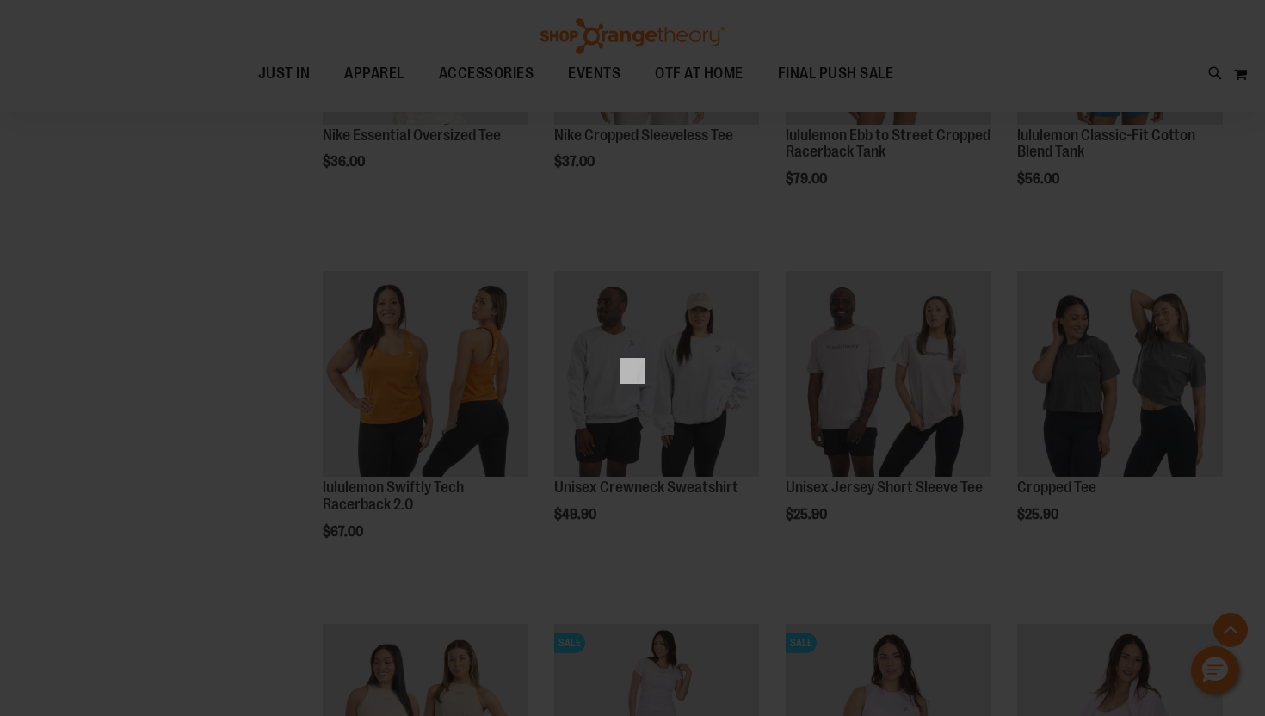
scroll to position [0, 0]
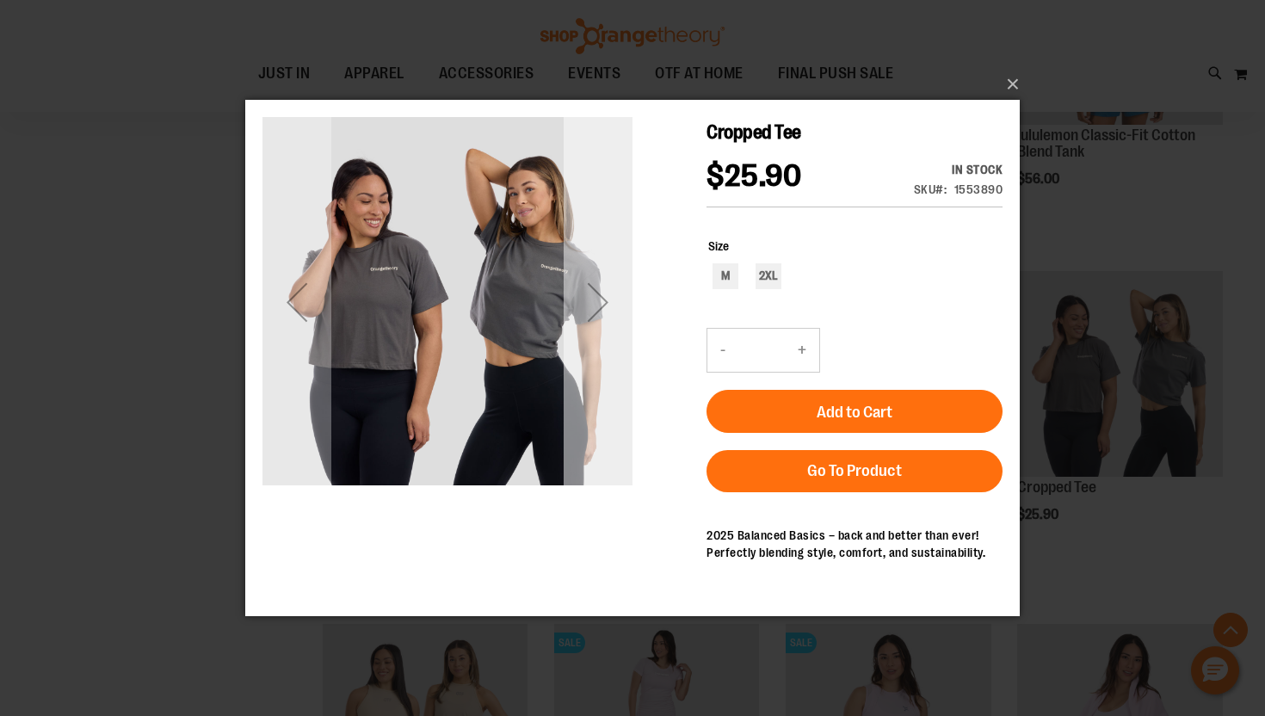
click at [608, 300] on div "Next" at bounding box center [598, 302] width 69 height 69
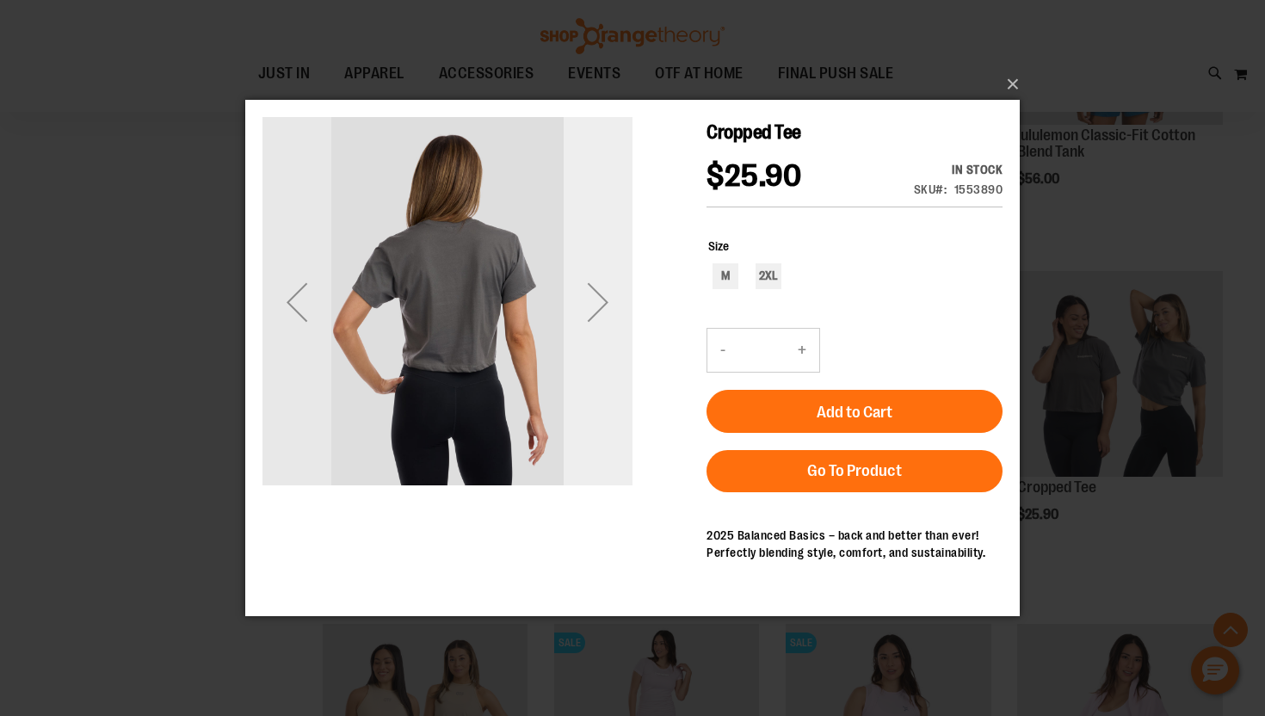
click at [608, 300] on div "Next" at bounding box center [598, 302] width 69 height 69
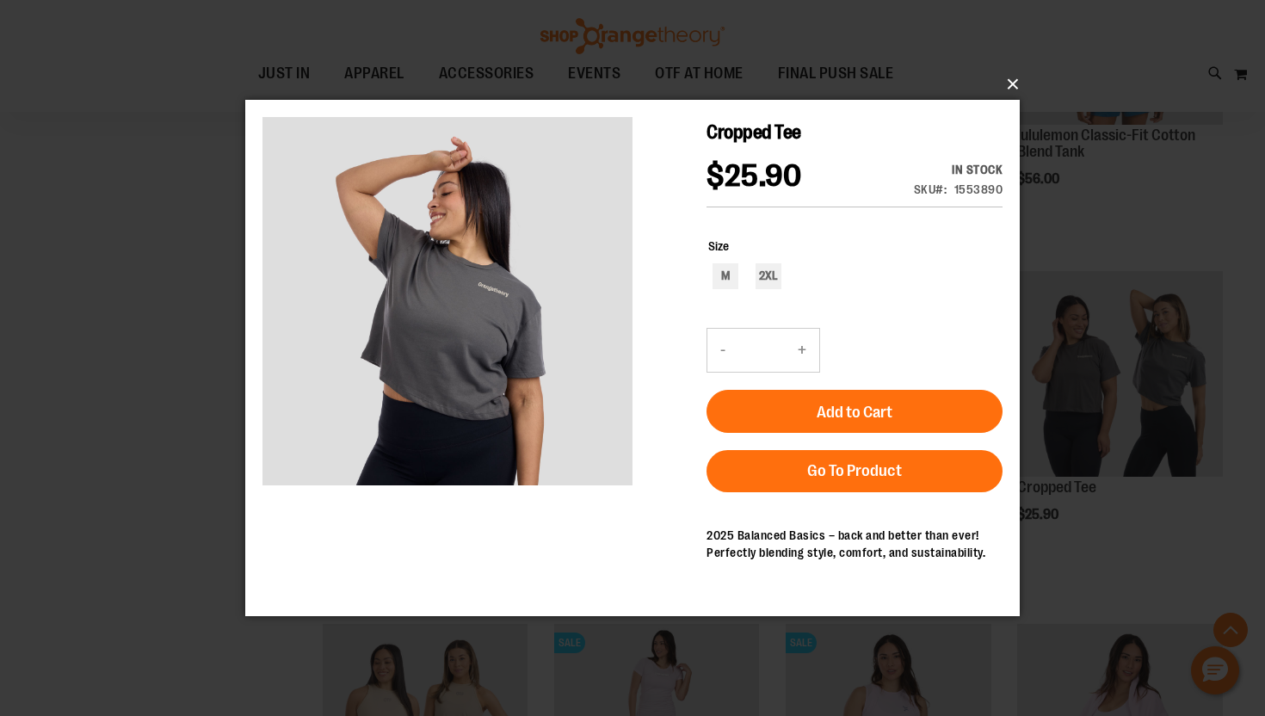
click at [1013, 84] on button "×" at bounding box center [637, 84] width 775 height 38
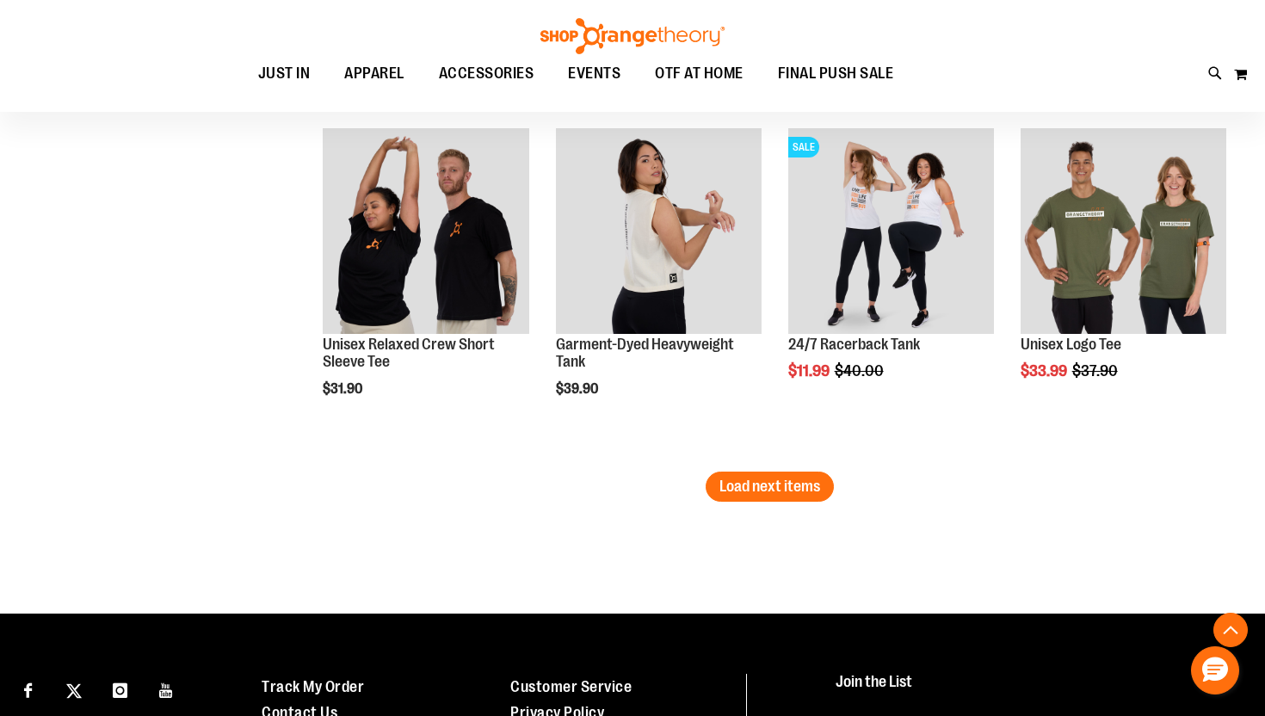
scroll to position [6215, 0]
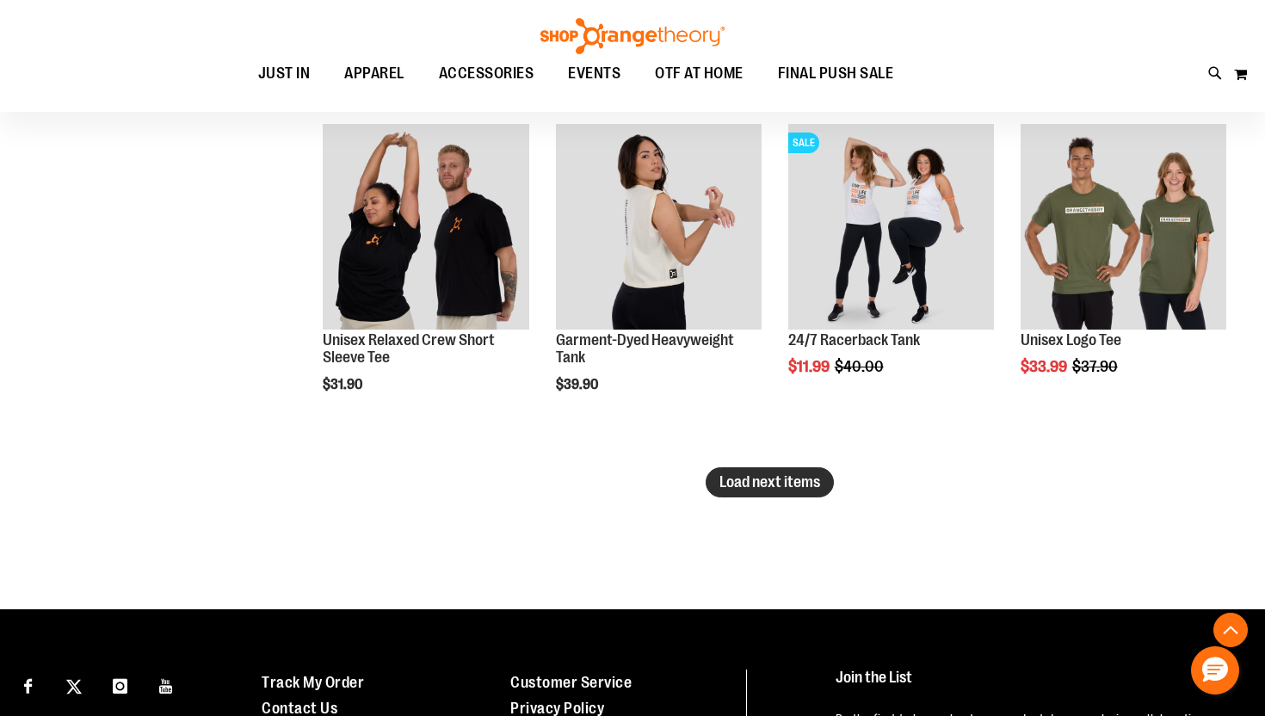
click at [802, 481] on span "Load next items" at bounding box center [770, 481] width 101 height 17
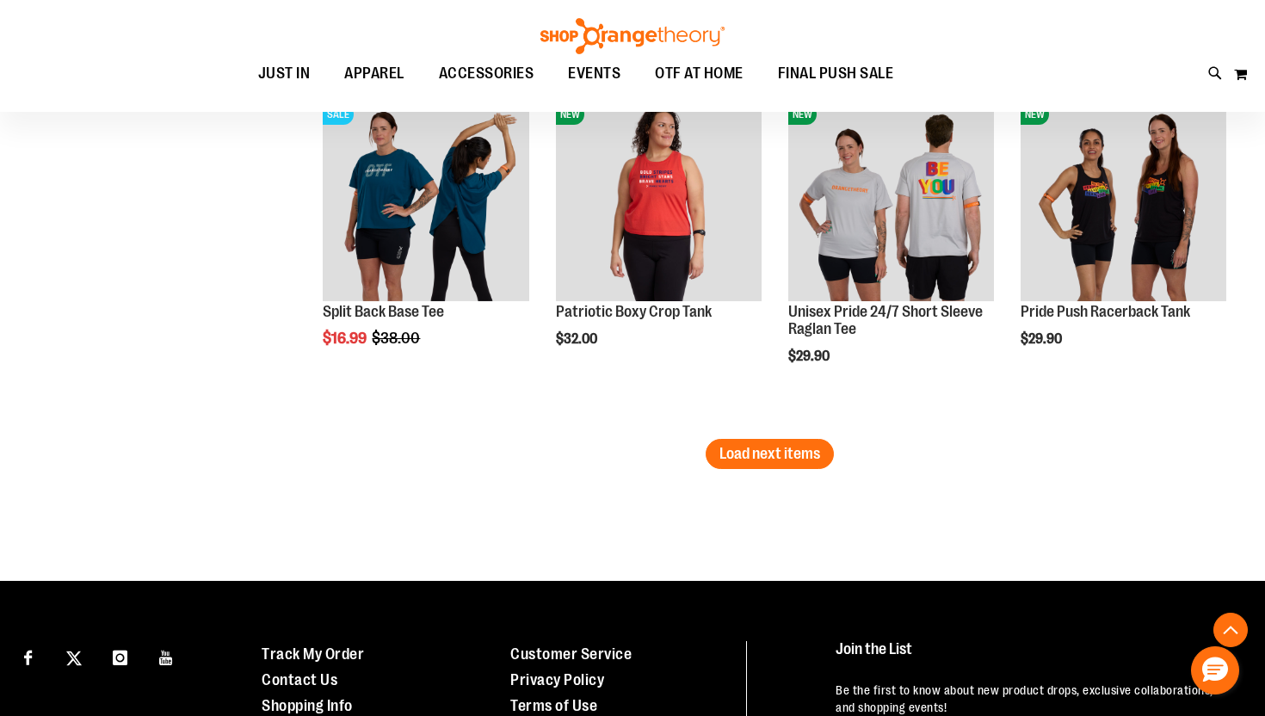
scroll to position [7324, 0]
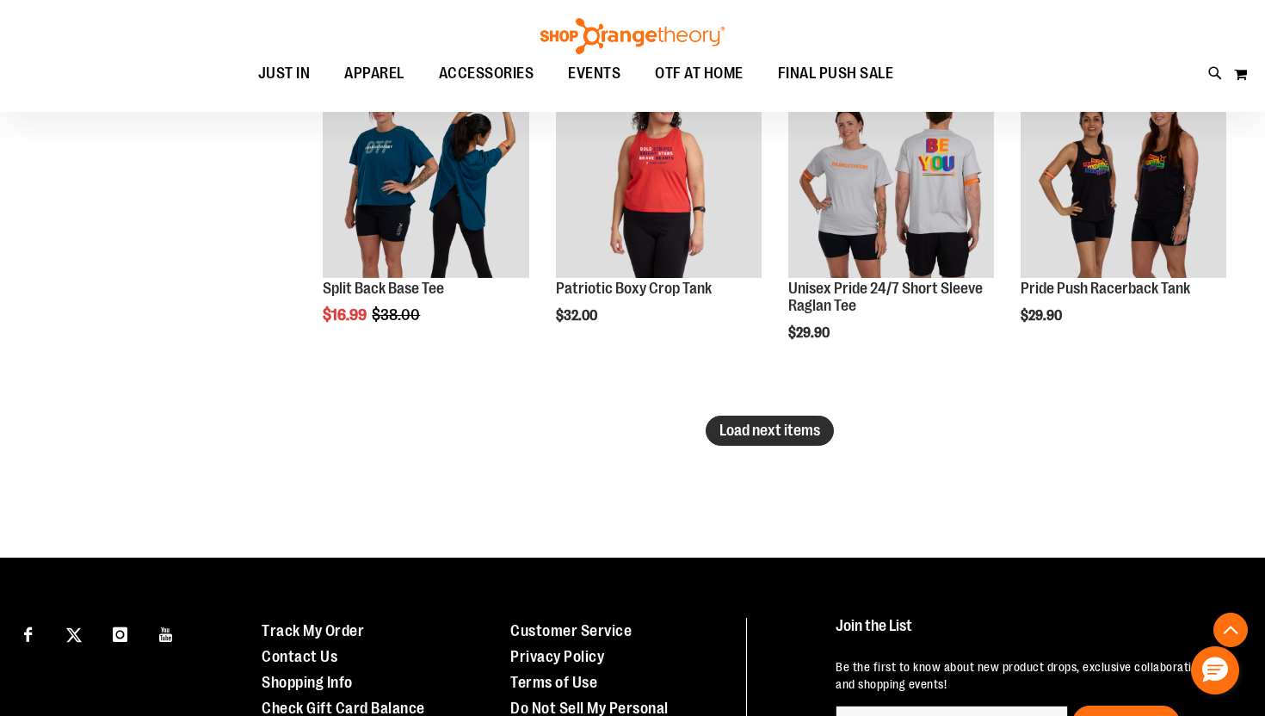
click at [721, 444] on button "Load next items" at bounding box center [770, 431] width 128 height 30
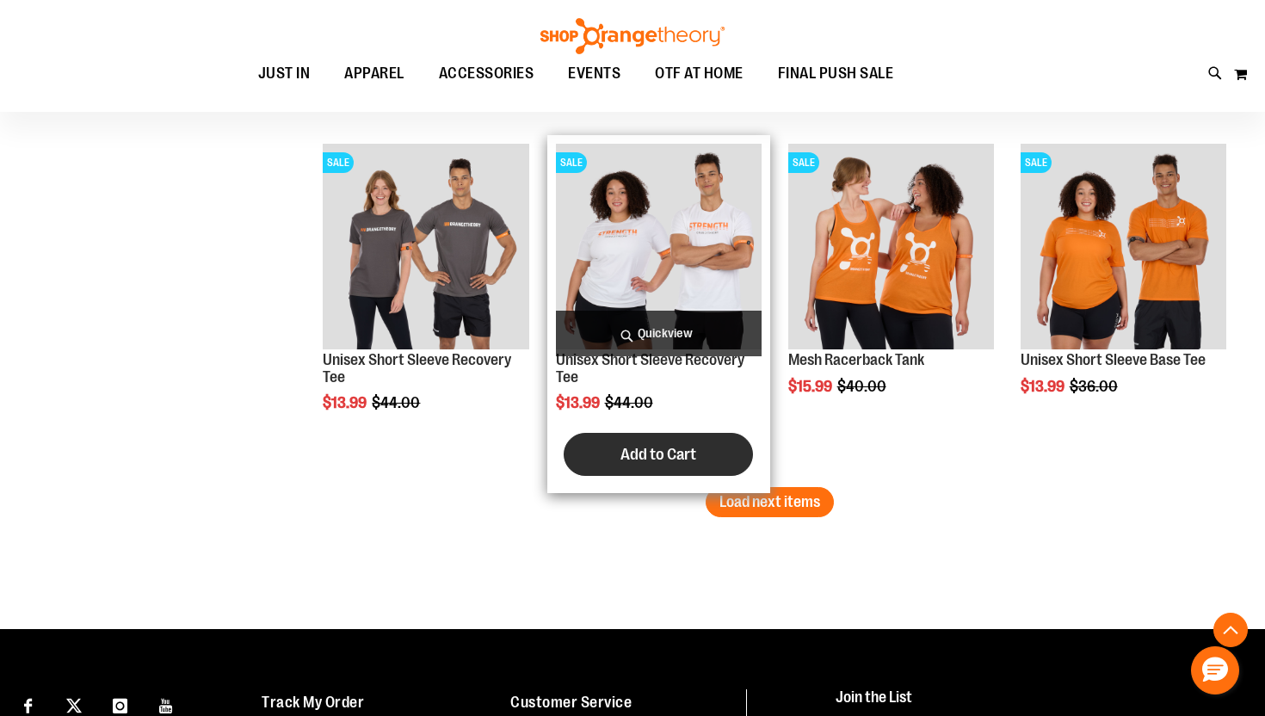
scroll to position [8310, 0]
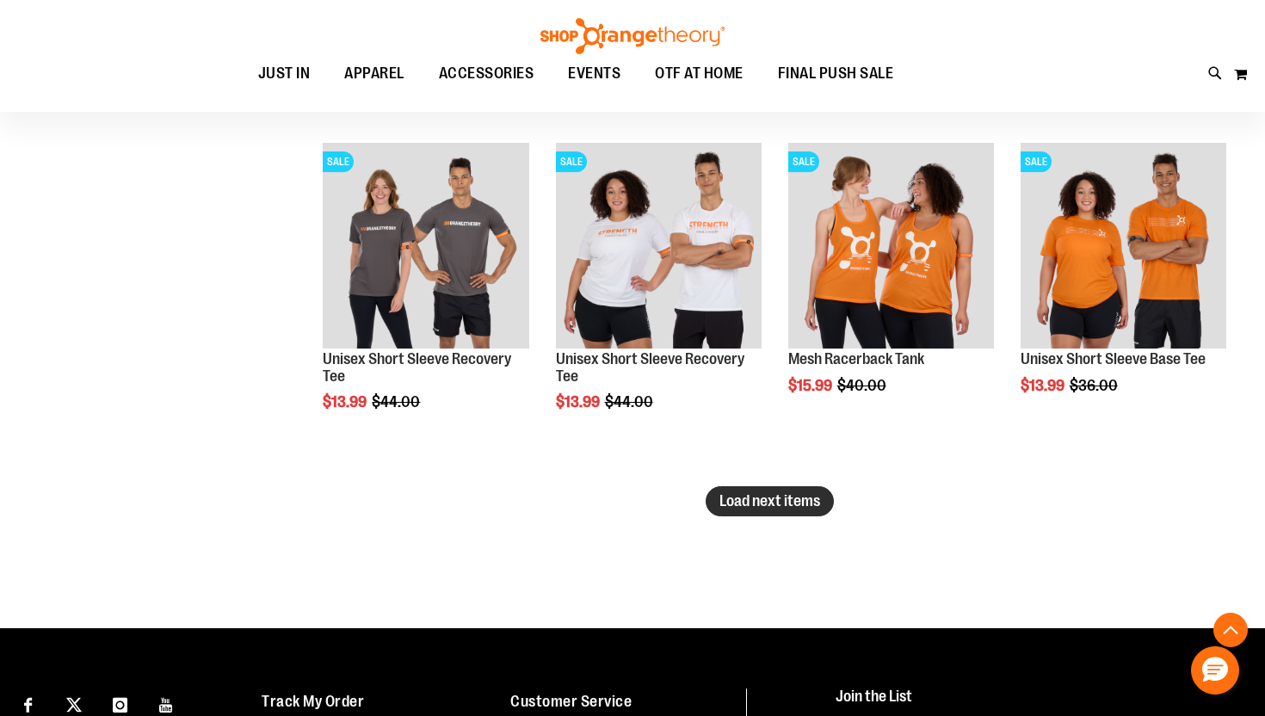
click at [782, 505] on span "Load next items" at bounding box center [770, 500] width 101 height 17
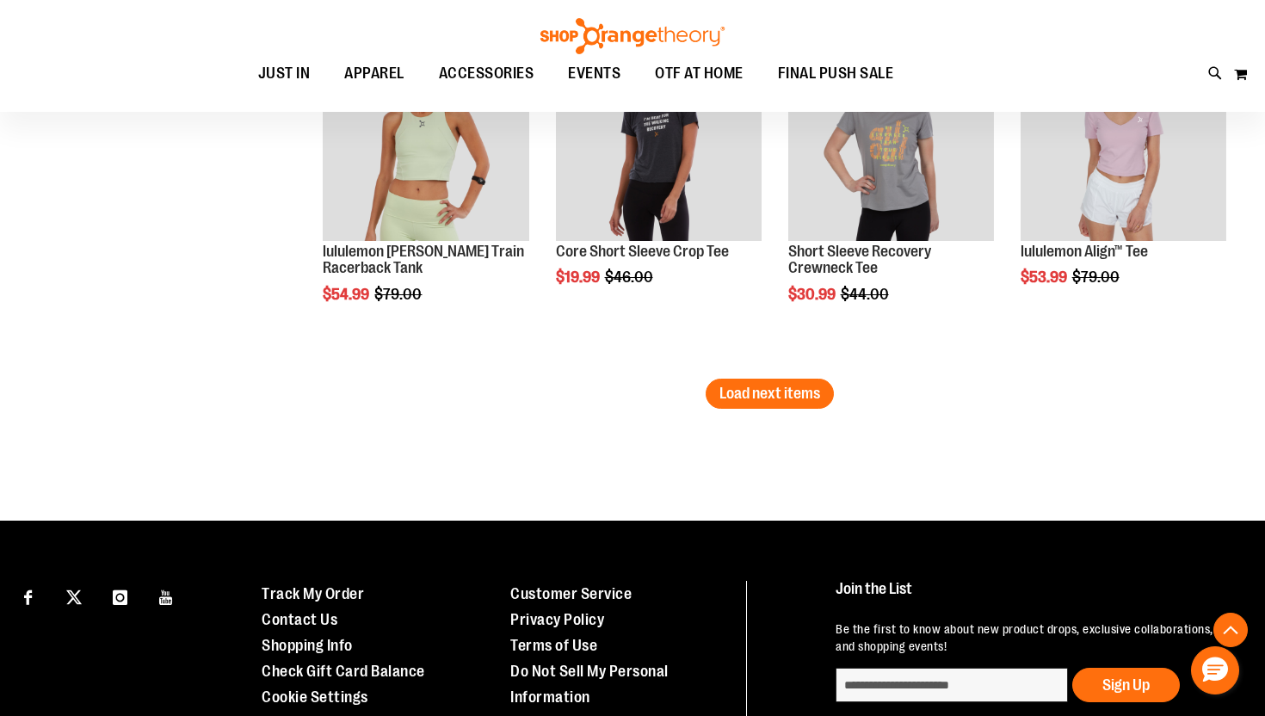
scroll to position [9471, 0]
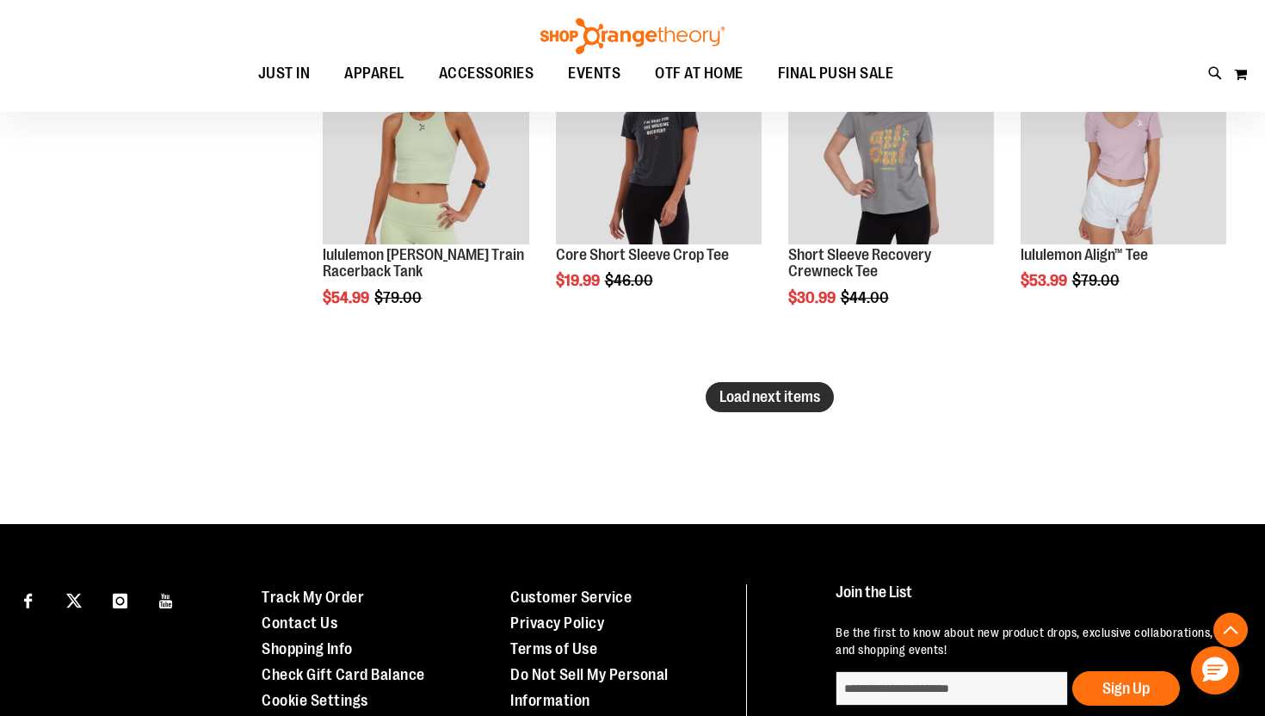
click at [754, 397] on span "Load next items" at bounding box center [770, 396] width 101 height 17
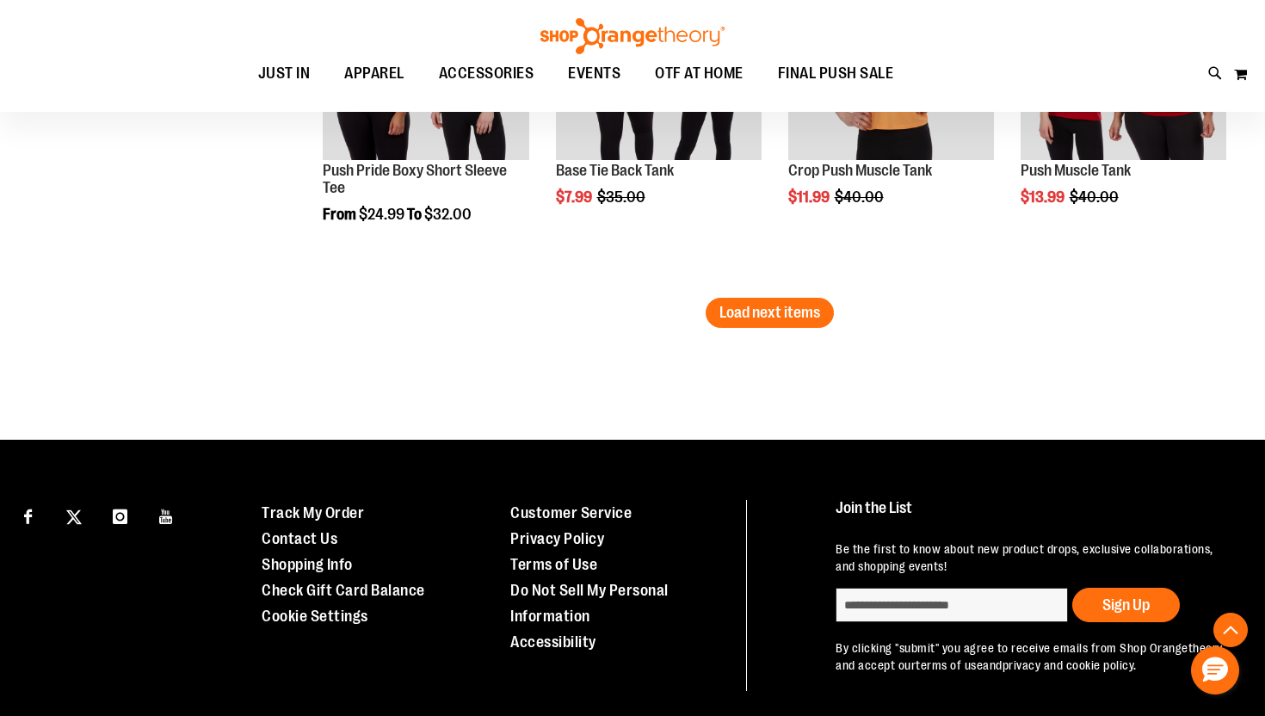
scroll to position [10626, 0]
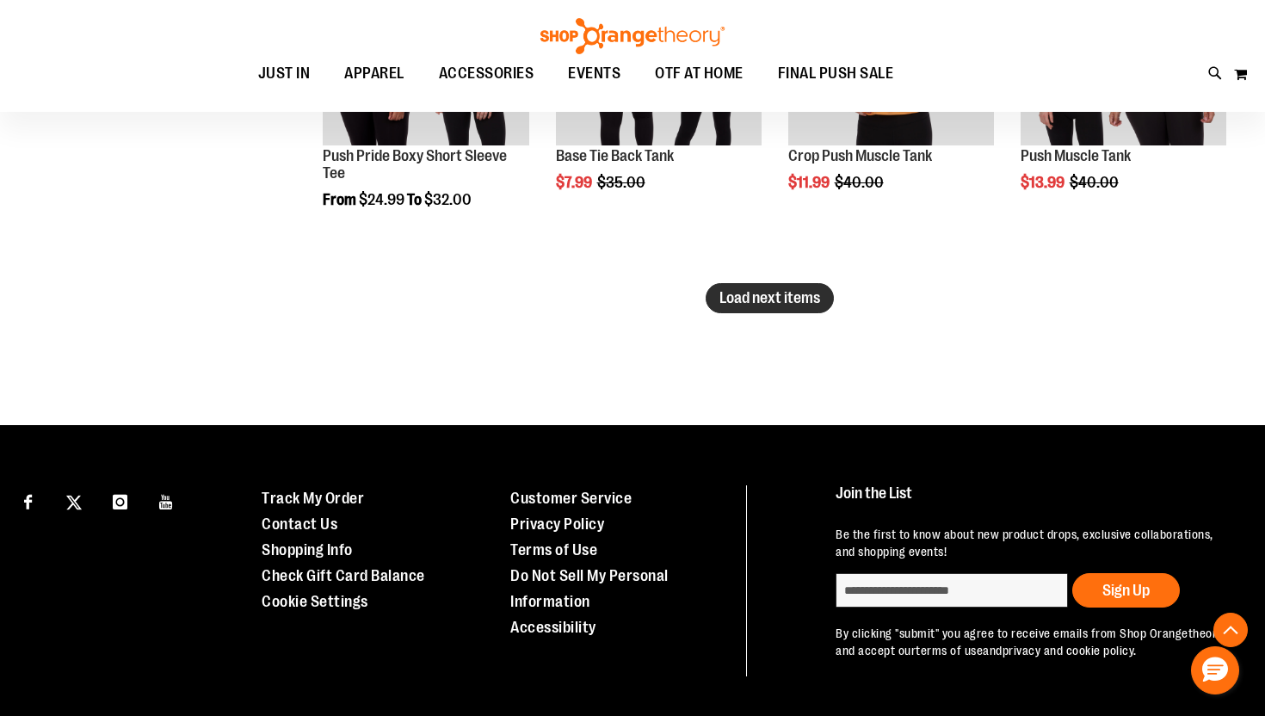
click at [725, 292] on span "Load next items" at bounding box center [770, 297] width 101 height 17
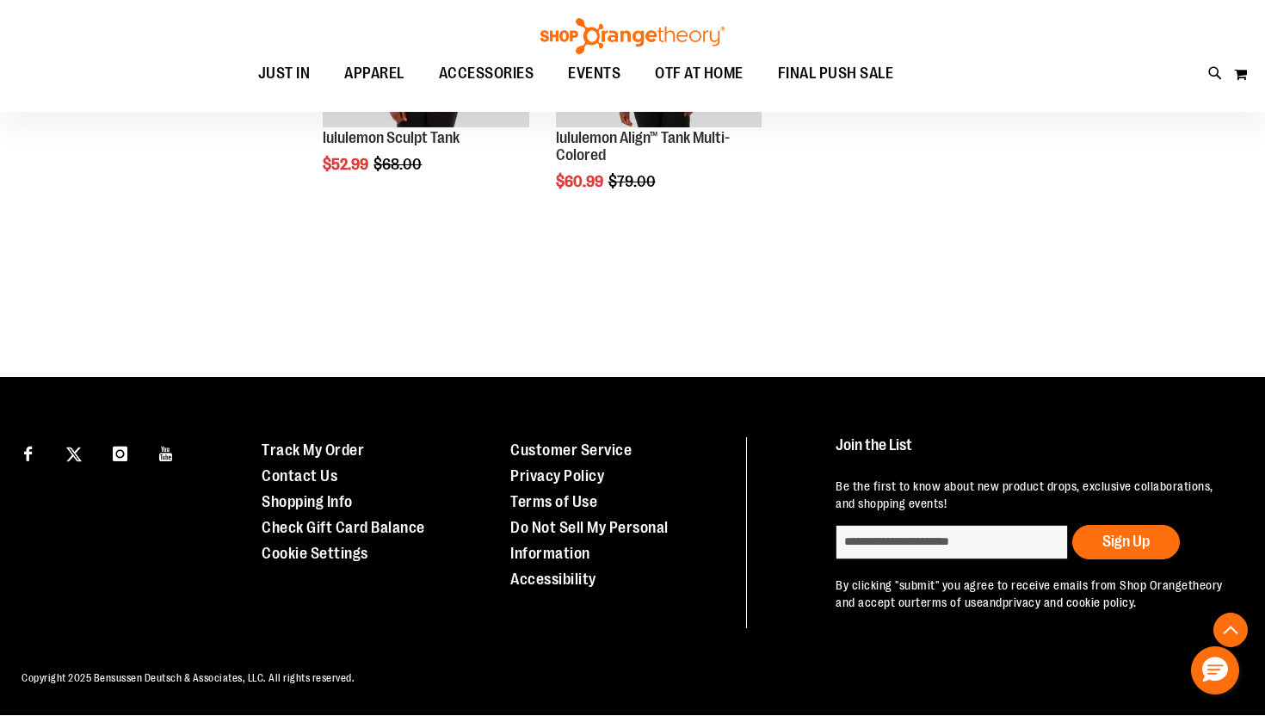
scroll to position [11719, 0]
